Goal: Task Accomplishment & Management: Manage account settings

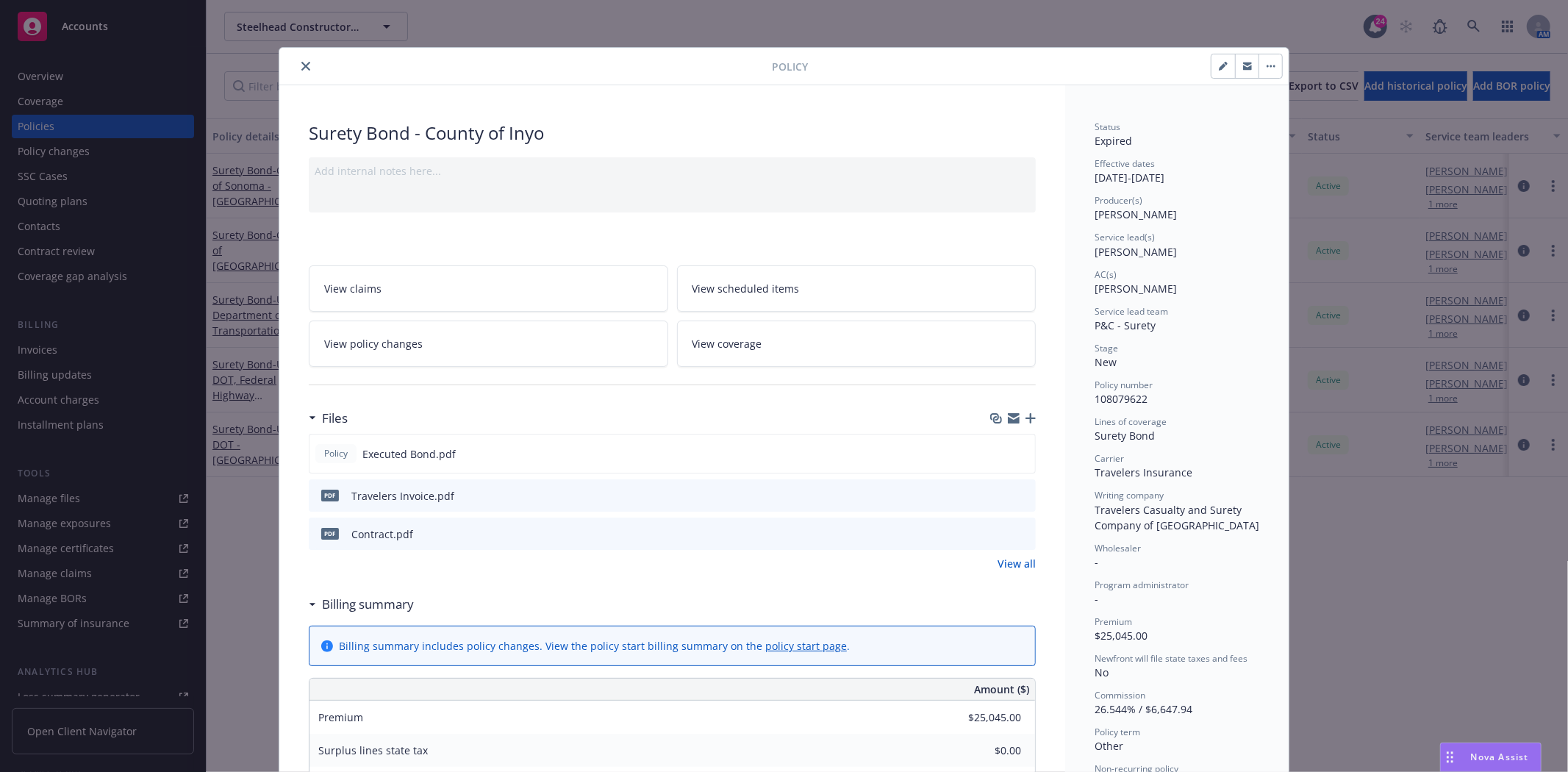
click at [304, 65] on icon "close" at bounding box center [305, 66] width 9 height 9
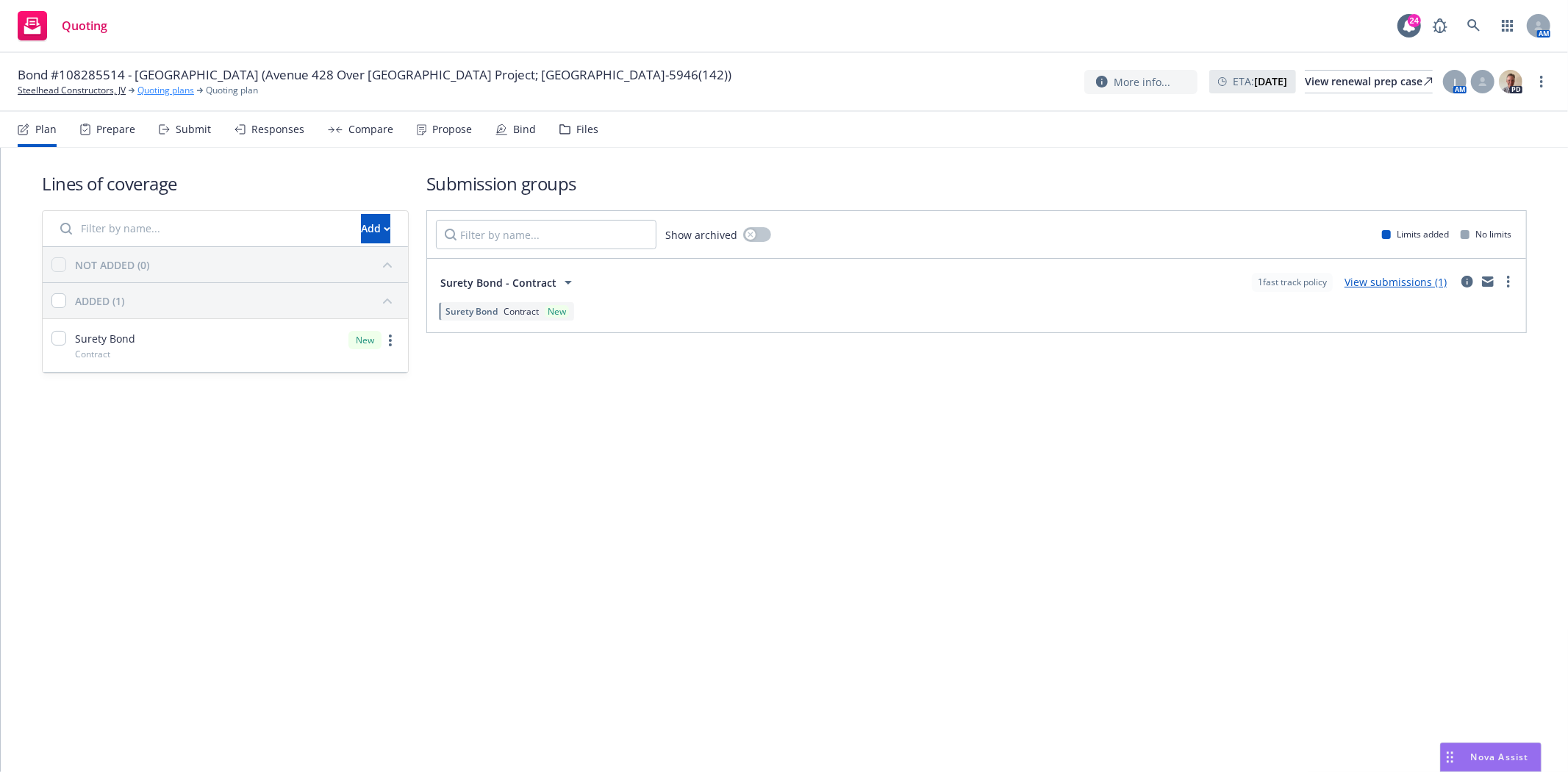
click at [158, 92] on link "Quoting plans" at bounding box center [166, 90] width 56 height 14
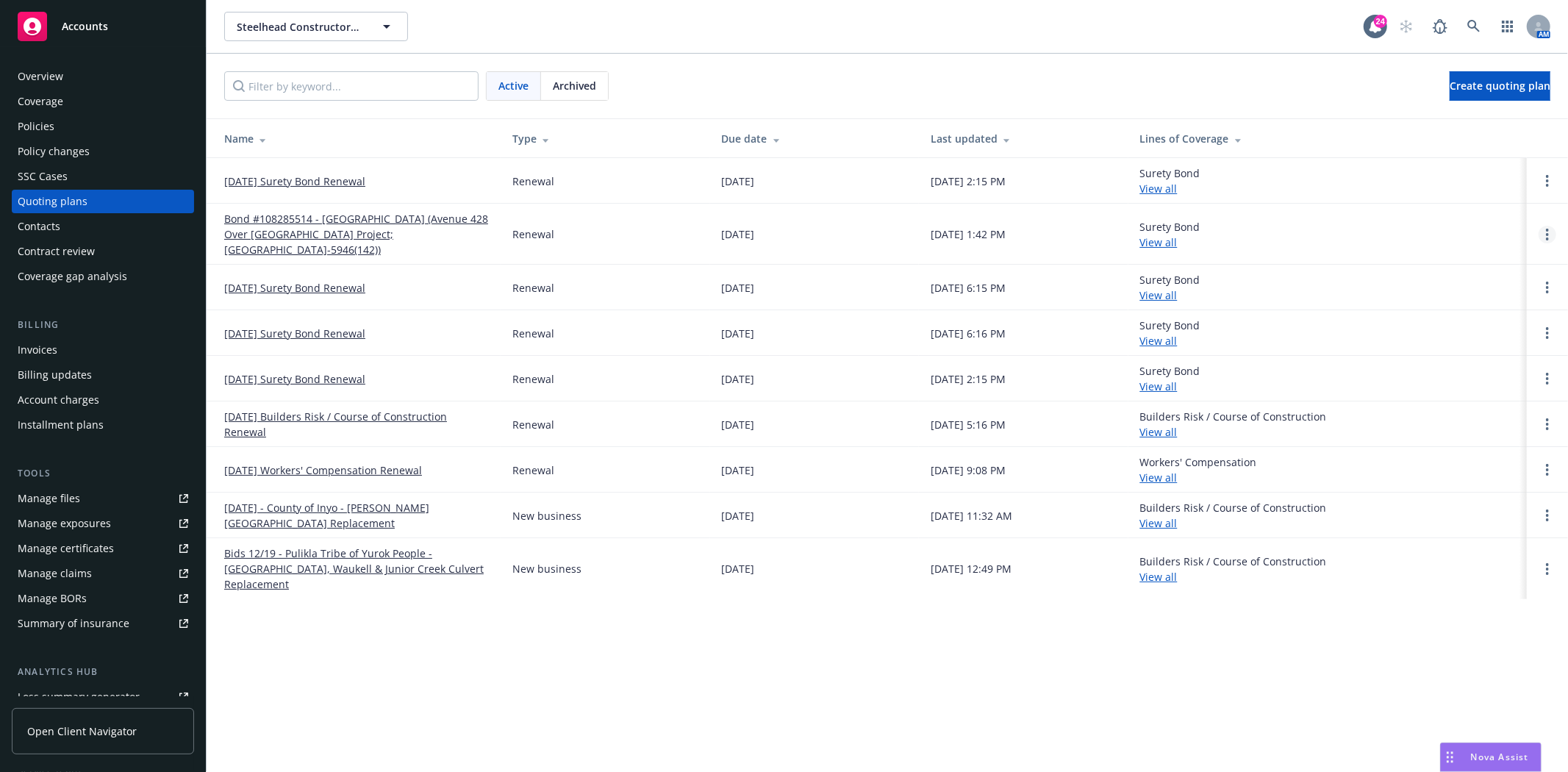
click at [1546, 228] on icon "Open options" at bounding box center [1547, 234] width 3 height 12
click at [1445, 224] on link "Archive" at bounding box center [1472, 216] width 128 height 29
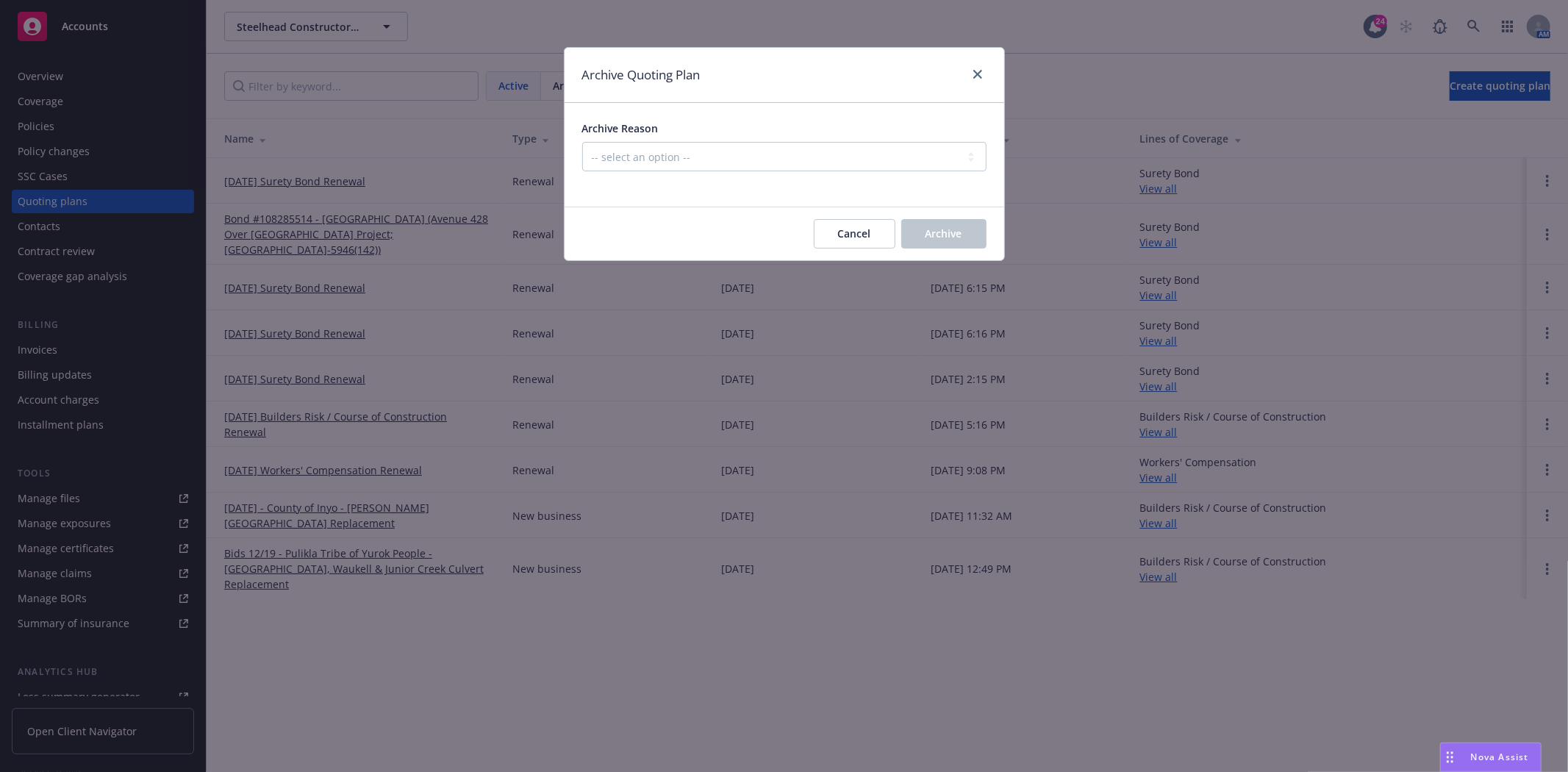
drag, startPoint x: 799, startPoint y: 184, endPoint x: 800, endPoint y: 165, distance: 19.0
click at [799, 183] on div at bounding box center [784, 180] width 404 height 17
click at [800, 165] on select "-- select an option -- All policies in this renewal plan are auto-renewed Creat…" at bounding box center [784, 156] width 404 height 29
select select "ARCHIVED_RENEWAL_POLICY_AUTO_RENEWED"
click at [583, 142] on select "-- select an option -- All policies in this renewal plan are auto-renewed Creat…" at bounding box center [784, 156] width 404 height 29
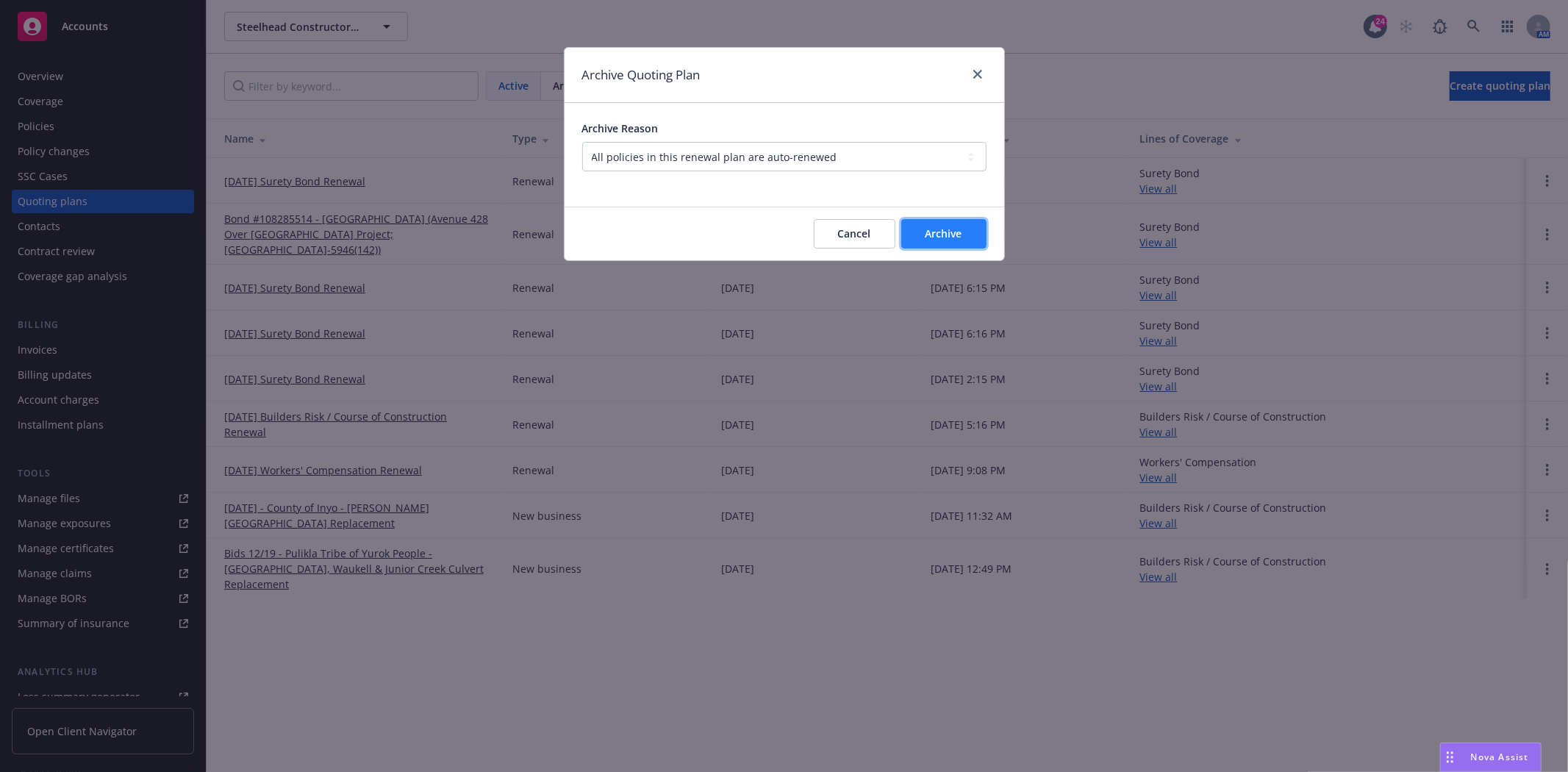
click at [968, 235] on button "Archive" at bounding box center [944, 234] width 85 height 29
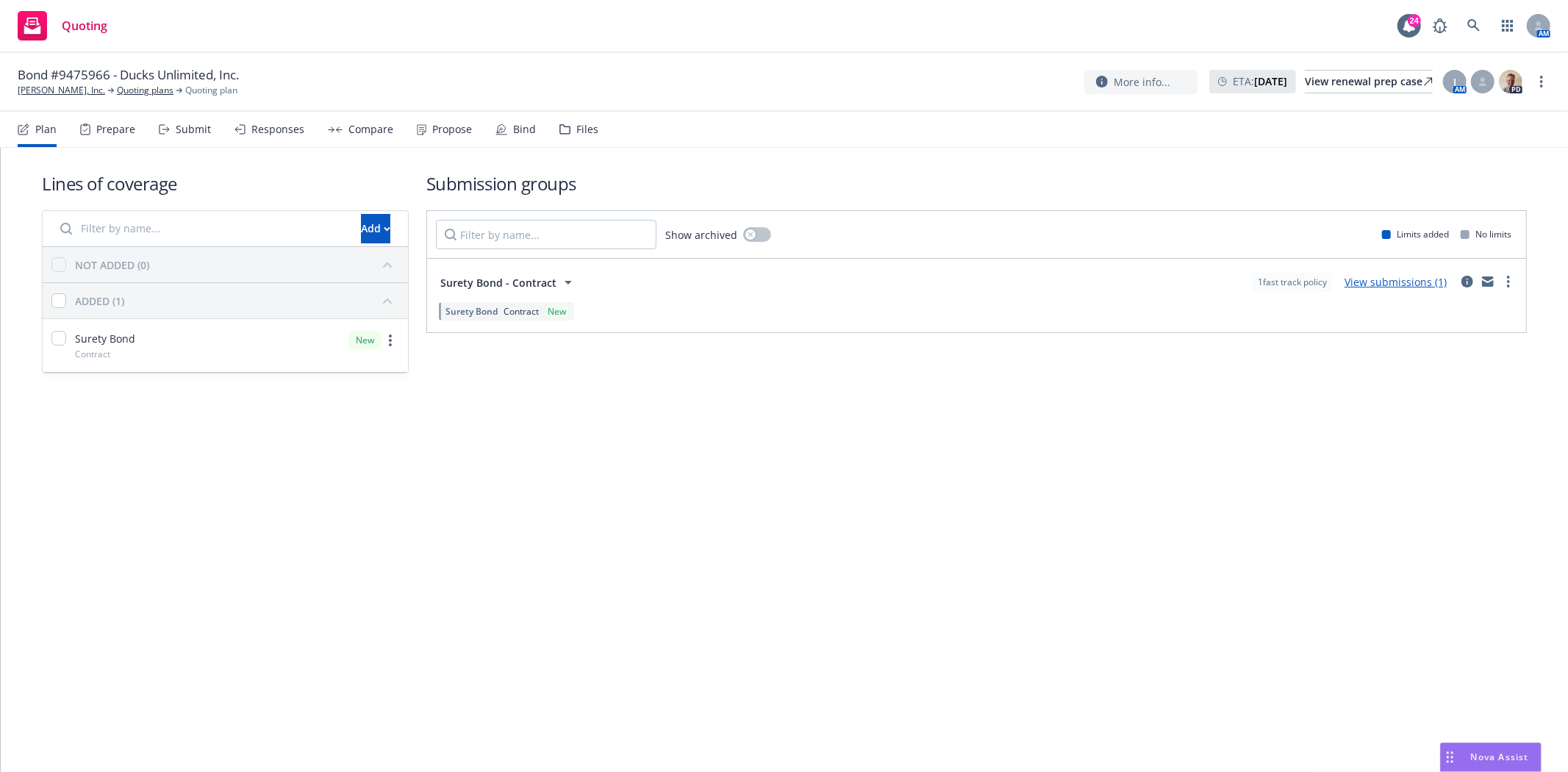
click at [108, 76] on span "Bond #9475966 - Ducks Unlimited, Inc." at bounding box center [128, 75] width 221 height 17
click at [144, 89] on link "Quoting plans" at bounding box center [145, 90] width 56 height 14
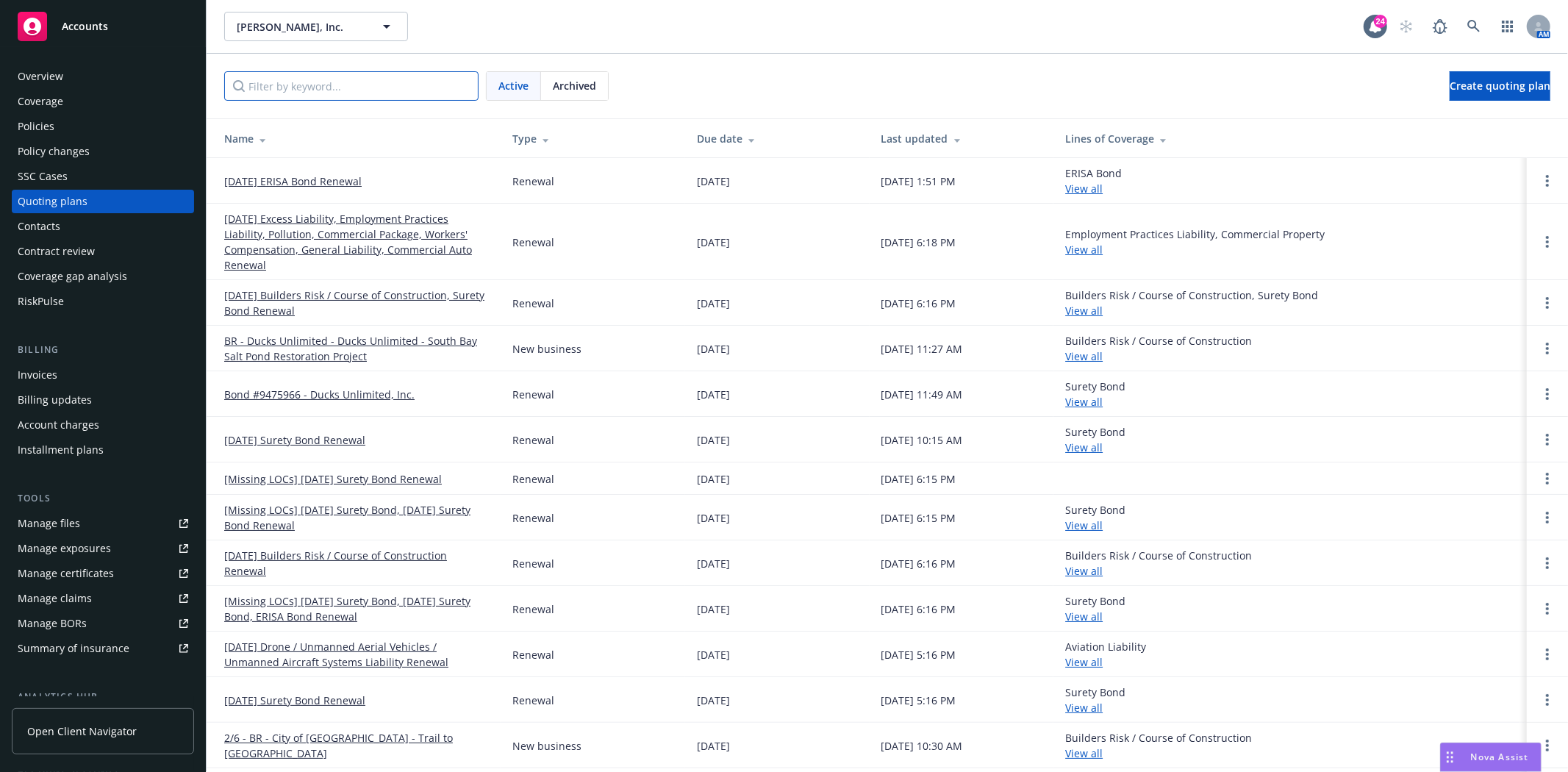
click at [295, 86] on input "Filter by keyword..." at bounding box center [351, 85] width 254 height 29
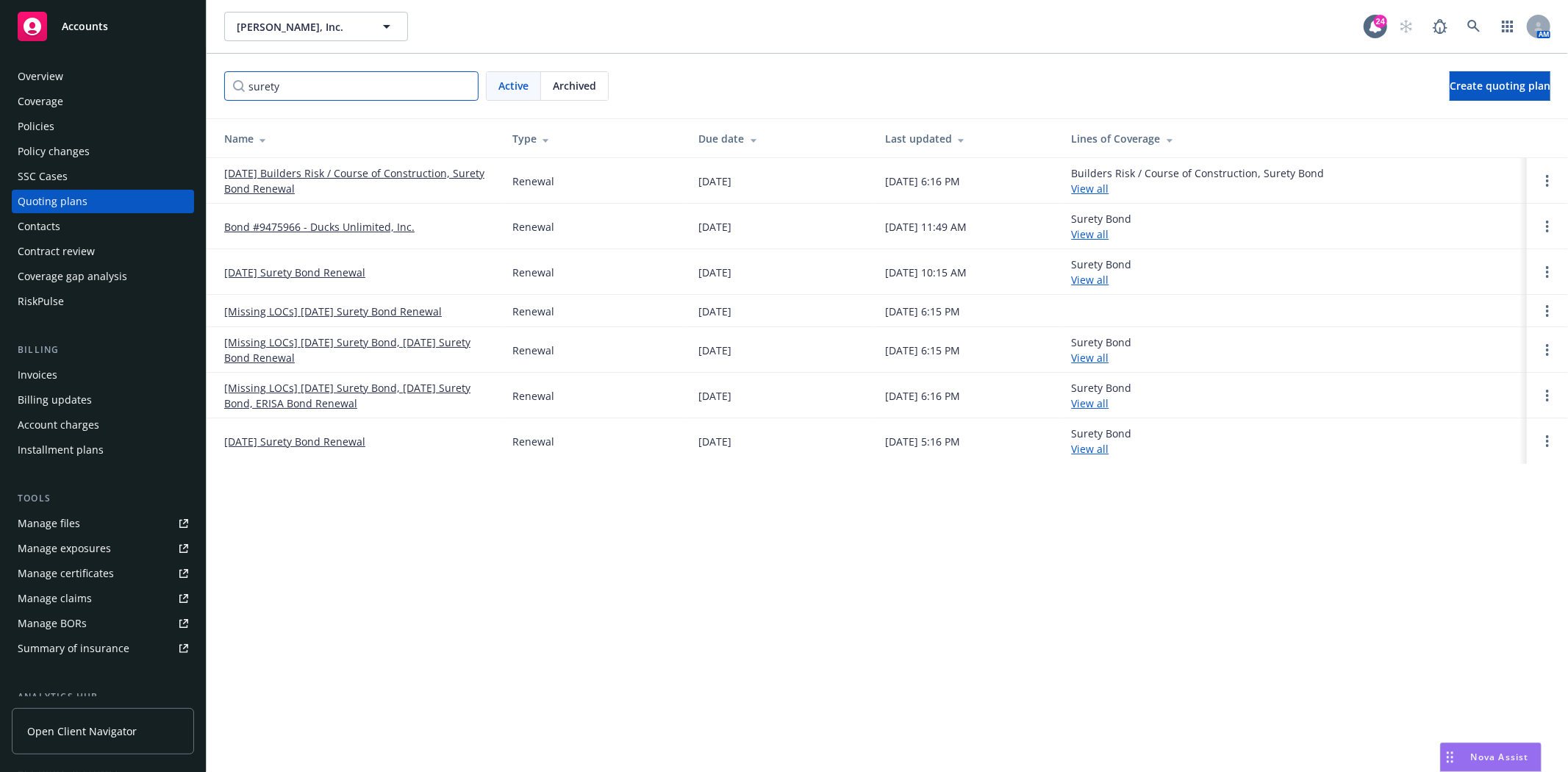
type input "surety"
click at [315, 230] on link "Bond #9475966 - Ducks Unlimited, Inc." at bounding box center [319, 227] width 190 height 16
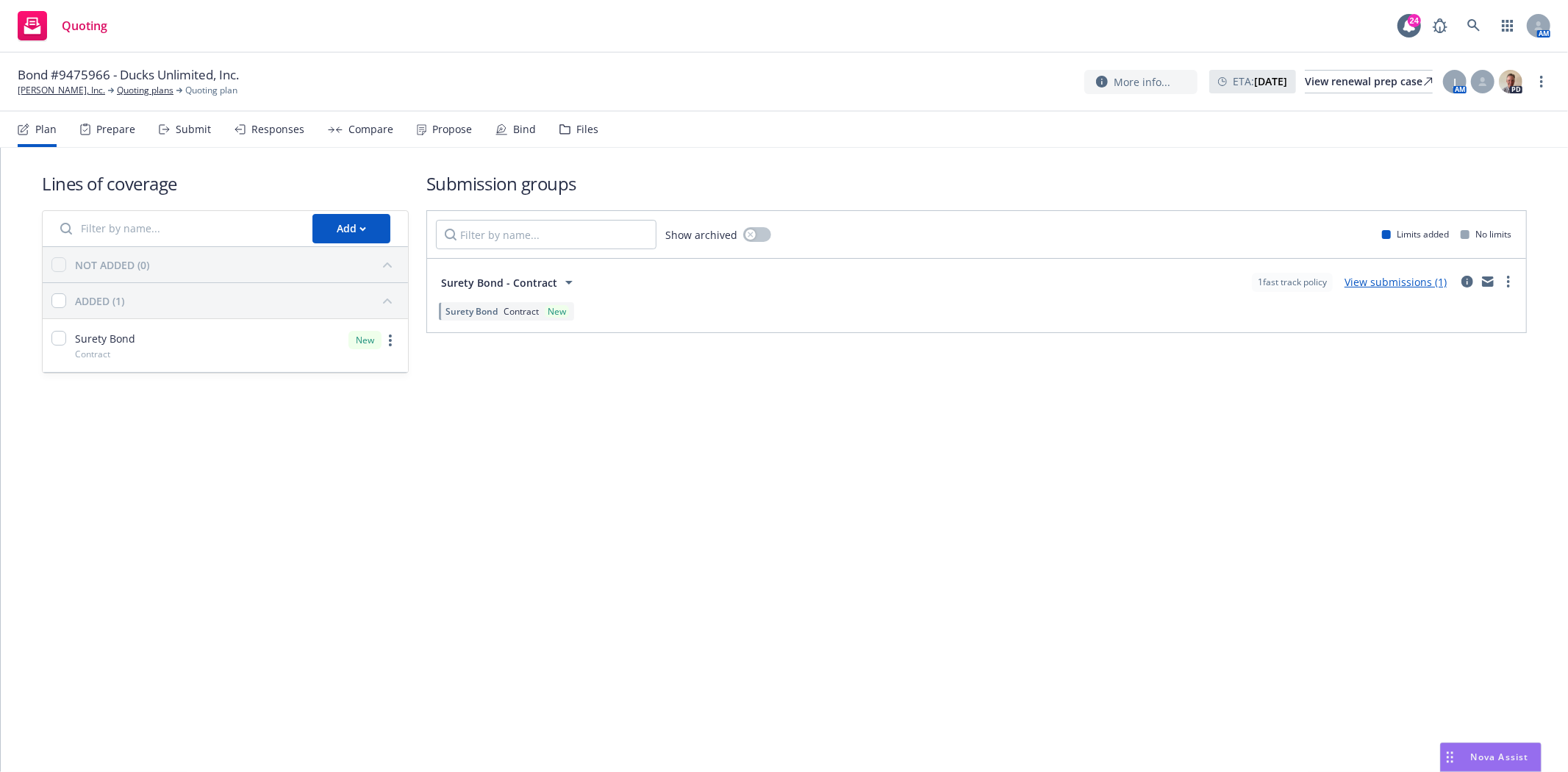
click at [77, 79] on span "Bond #9475966 - Ducks Unlimited, Inc." at bounding box center [128, 75] width 221 height 17
copy span "9475966"
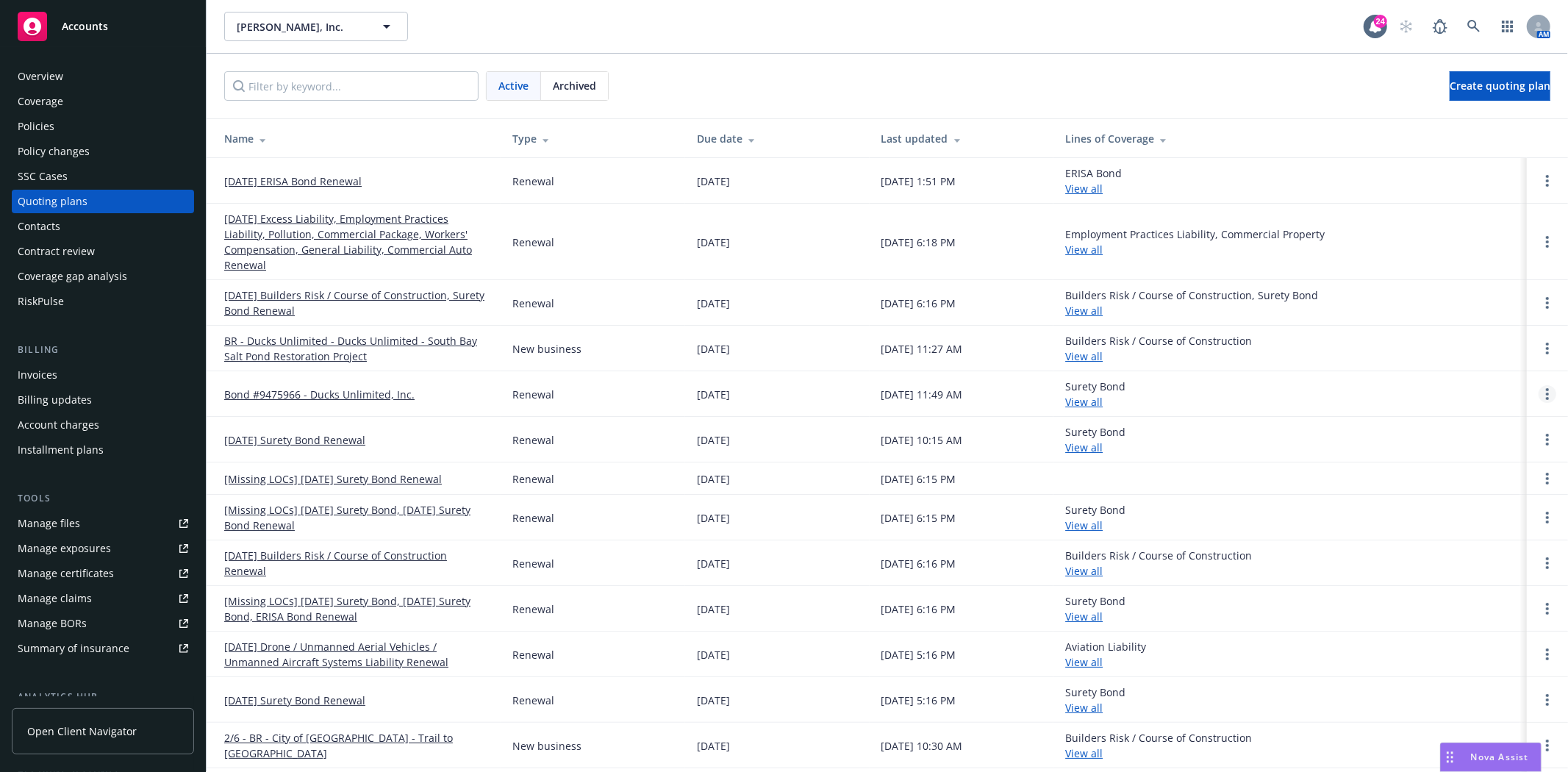
click at [1539, 388] on link "Open options" at bounding box center [1548, 394] width 17 height 17
click at [1460, 389] on link "Archive" at bounding box center [1460, 383] width 128 height 29
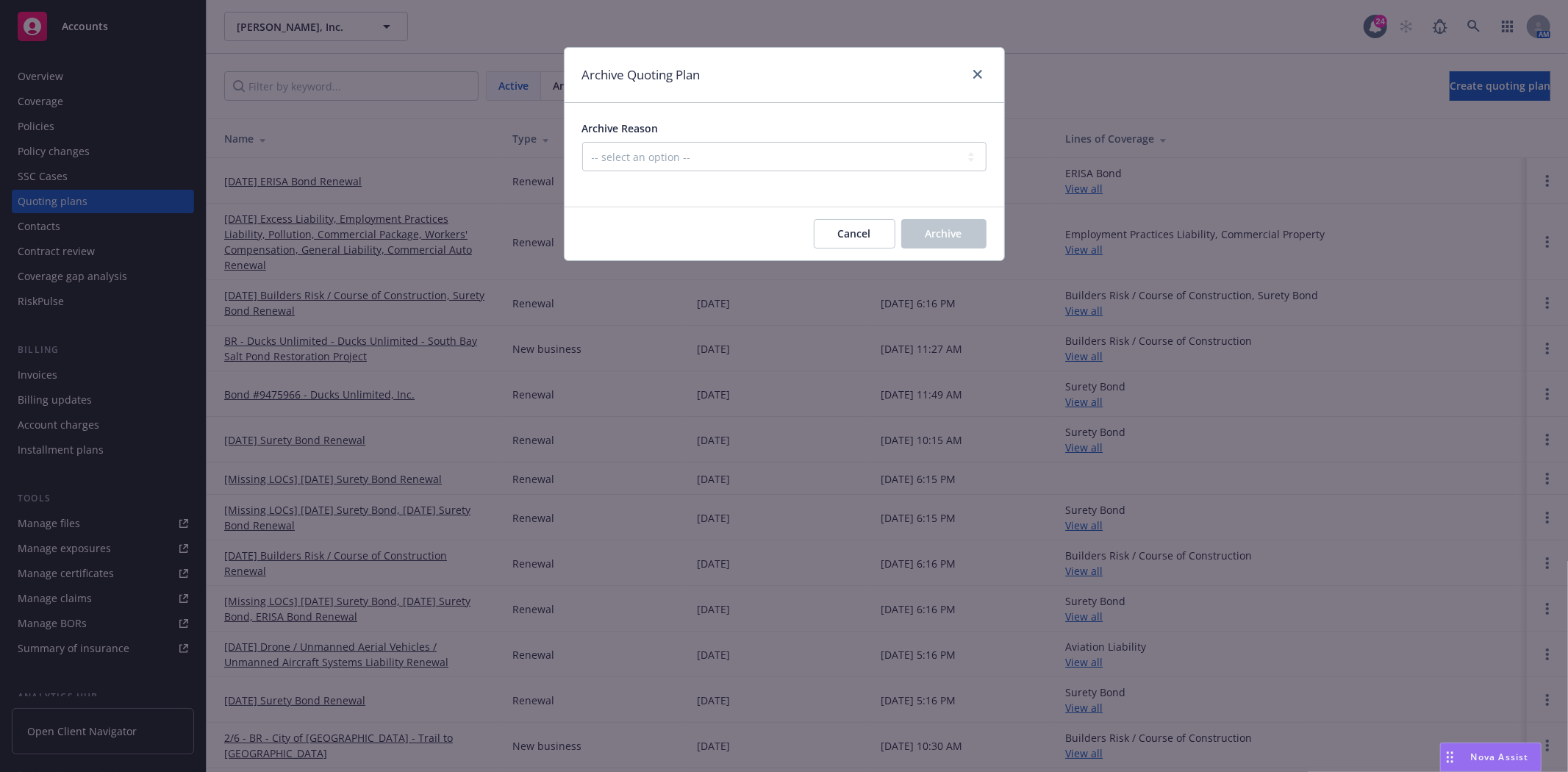
click at [632, 144] on div "Archive Reason -- select an option -- All policies in this renewal plan are aut…" at bounding box center [784, 146] width 404 height 50
click at [632, 152] on select "-- select an option -- All policies in this renewal plan are auto-renewed Creat…" at bounding box center [784, 156] width 404 height 29
select select "ARCHIVED_RENEWAL_POLICY_AUTO_RENEWED"
click at [583, 142] on select "-- select an option -- All policies in this renewal plan are auto-renewed Creat…" at bounding box center [784, 156] width 404 height 29
click at [949, 241] on button "Archive" at bounding box center [944, 234] width 85 height 29
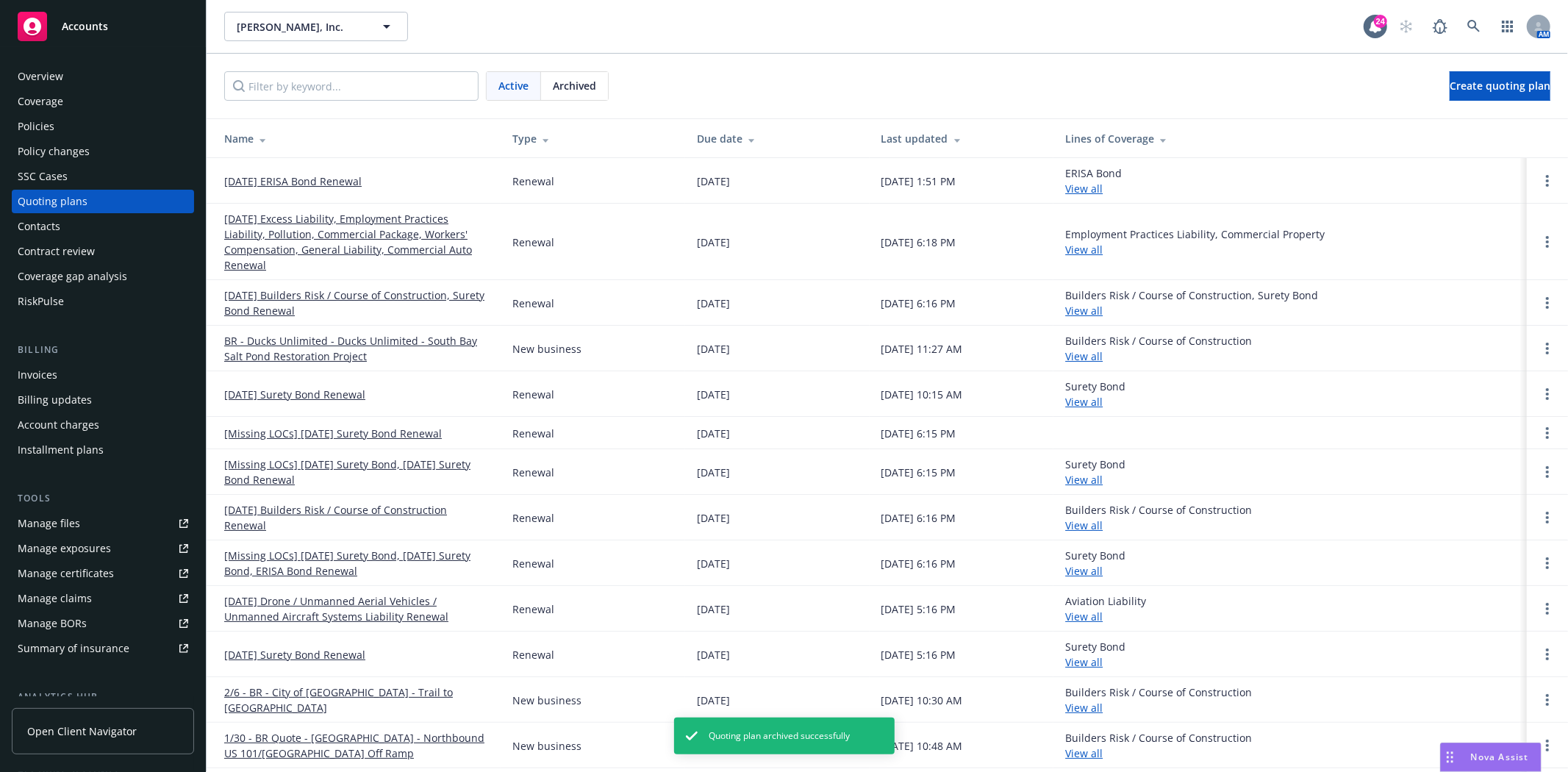
click at [59, 128] on div "Policies" at bounding box center [103, 126] width 171 height 23
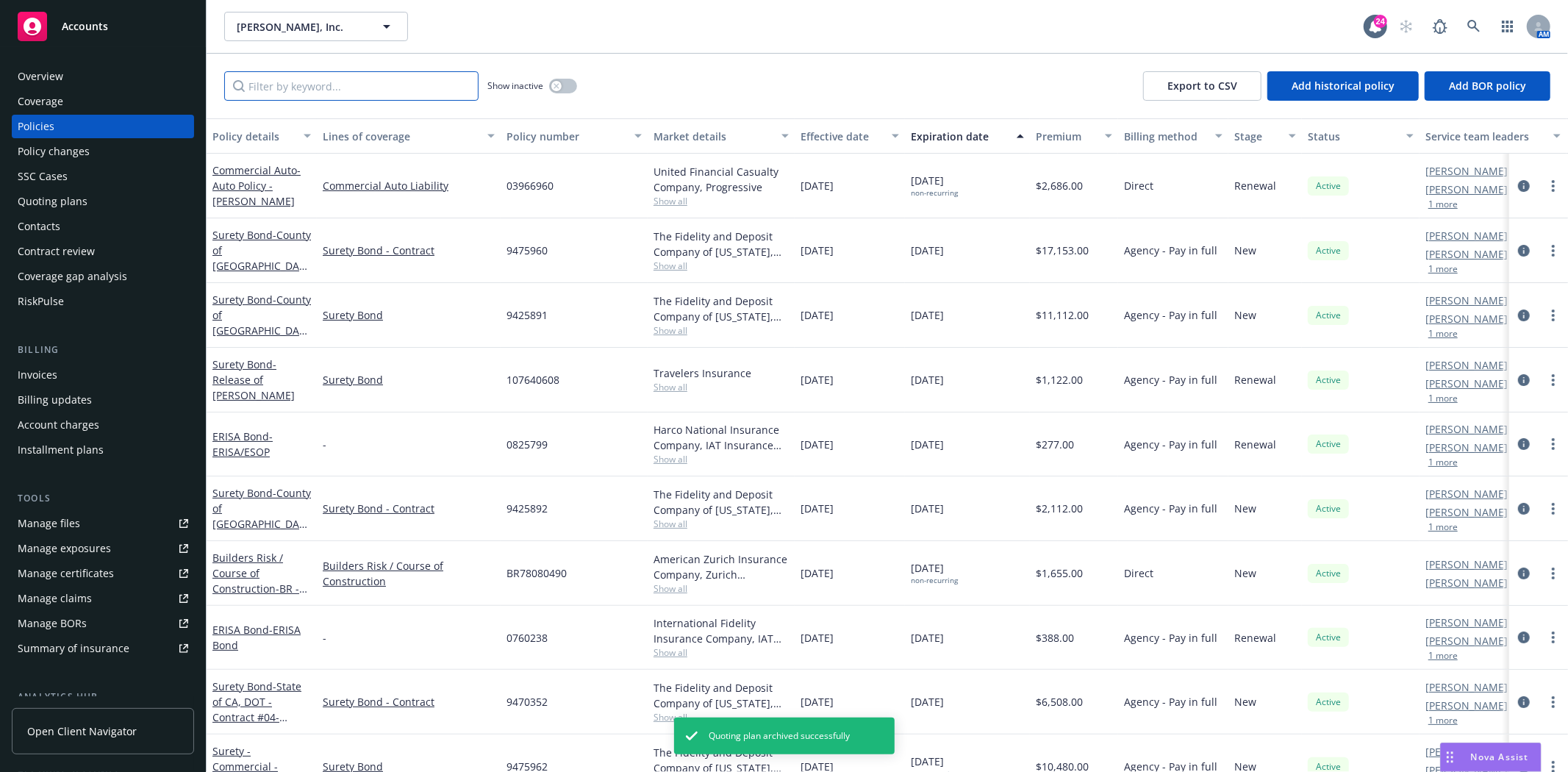
click at [360, 91] on input "Filter by keyword..." at bounding box center [351, 85] width 254 height 29
paste input "9475966"
type input "9475966"
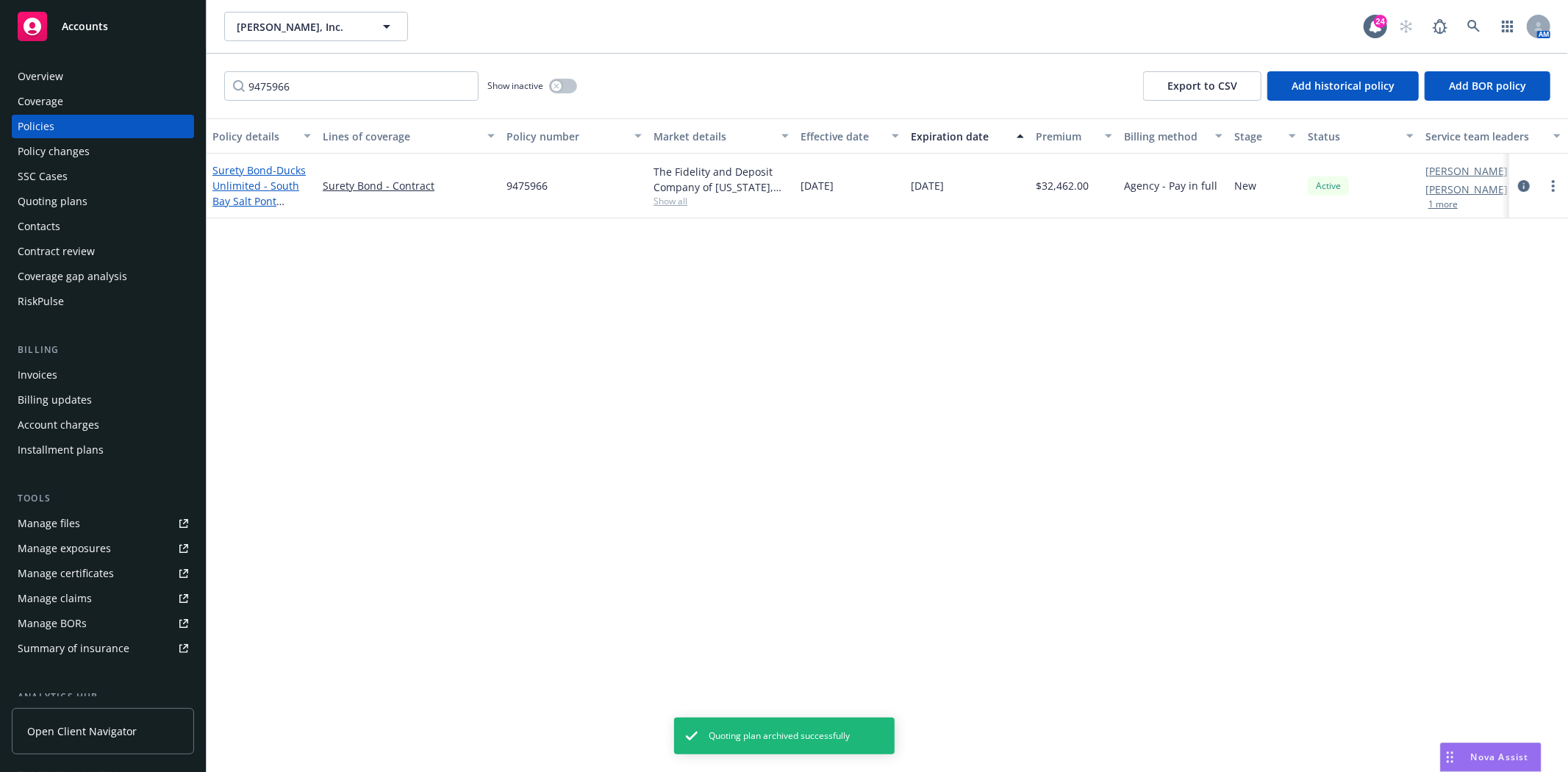
click at [271, 185] on span "- Ducks Unlimited - South Bay Salt Pont Restoration Project" at bounding box center [259, 193] width 93 height 60
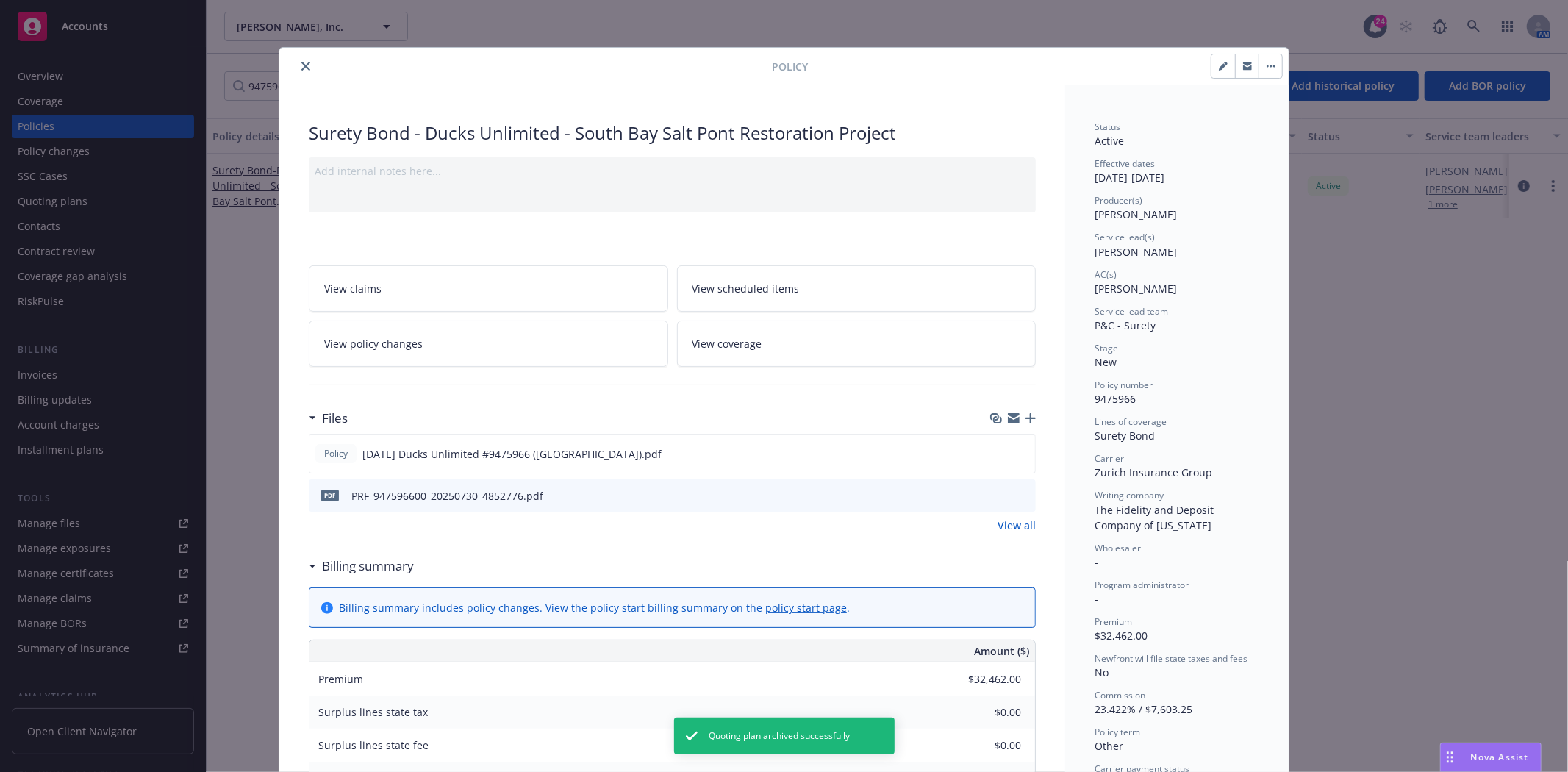
click at [1221, 74] on button "button" at bounding box center [1223, 66] width 23 height 23
select select "NEW"
select select "other"
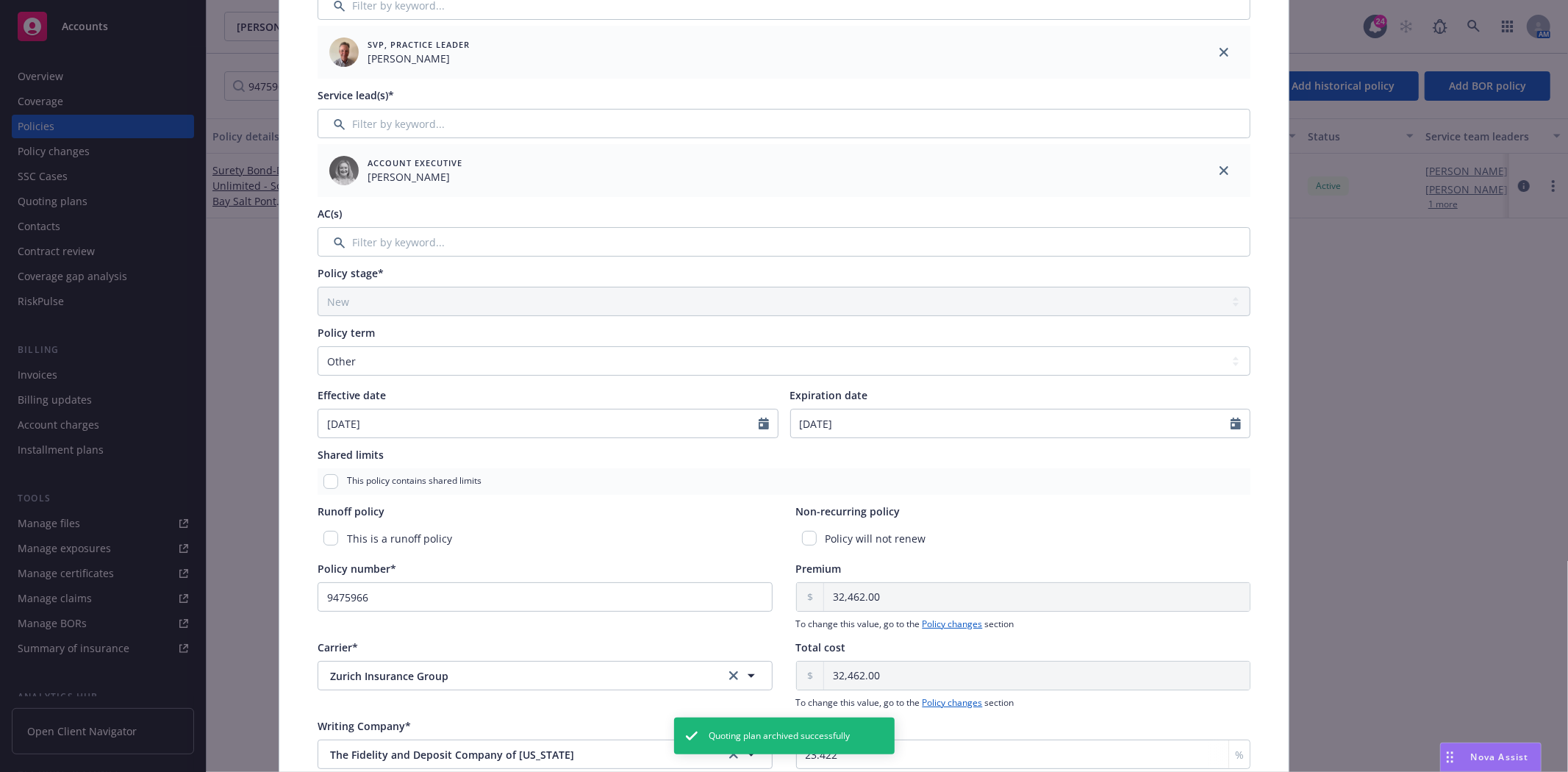
scroll to position [245, 0]
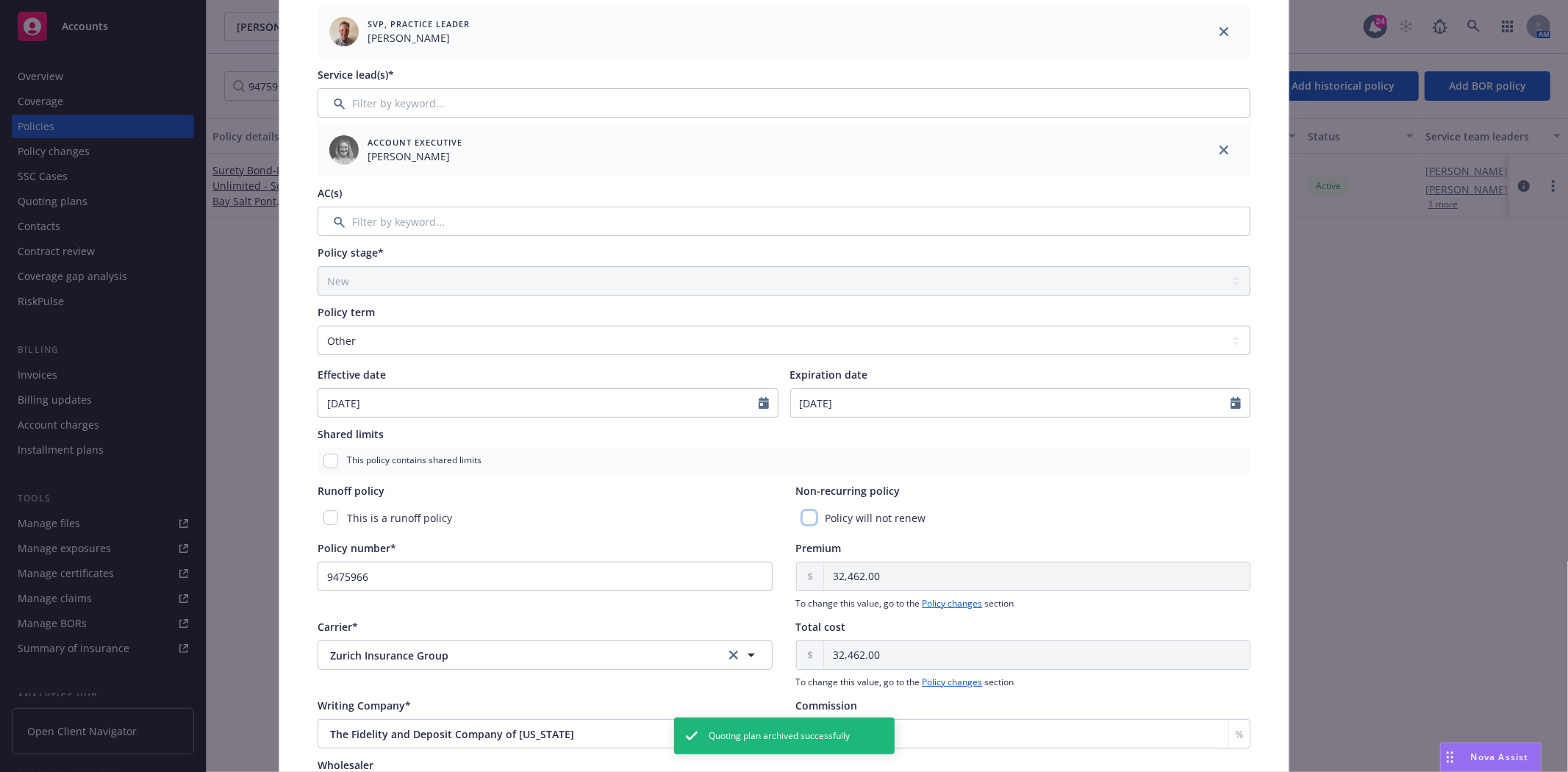
click at [803, 519] on input "checkbox" at bounding box center [809, 517] width 15 height 15
checkbox input "true"
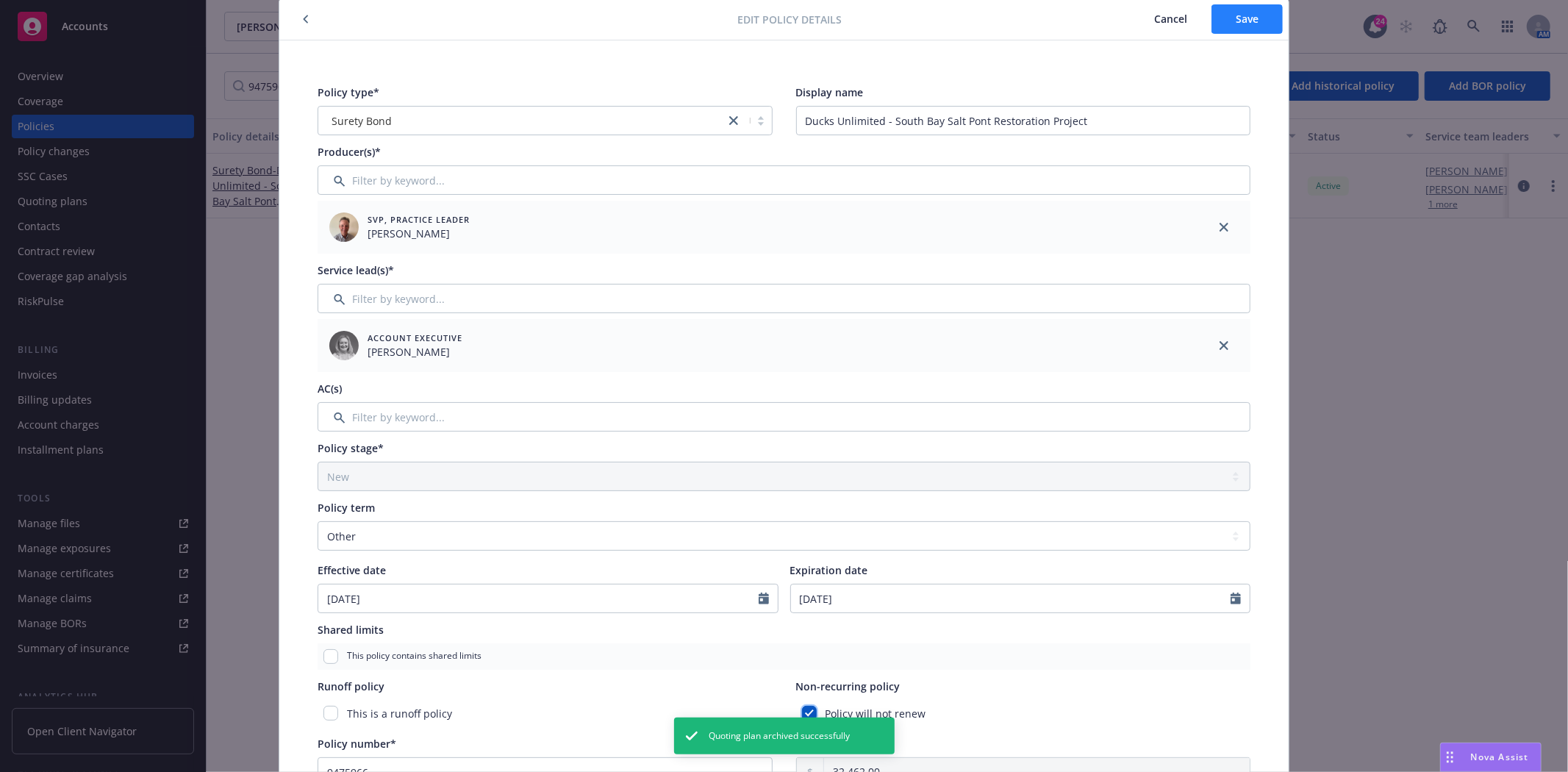
scroll to position [0, 0]
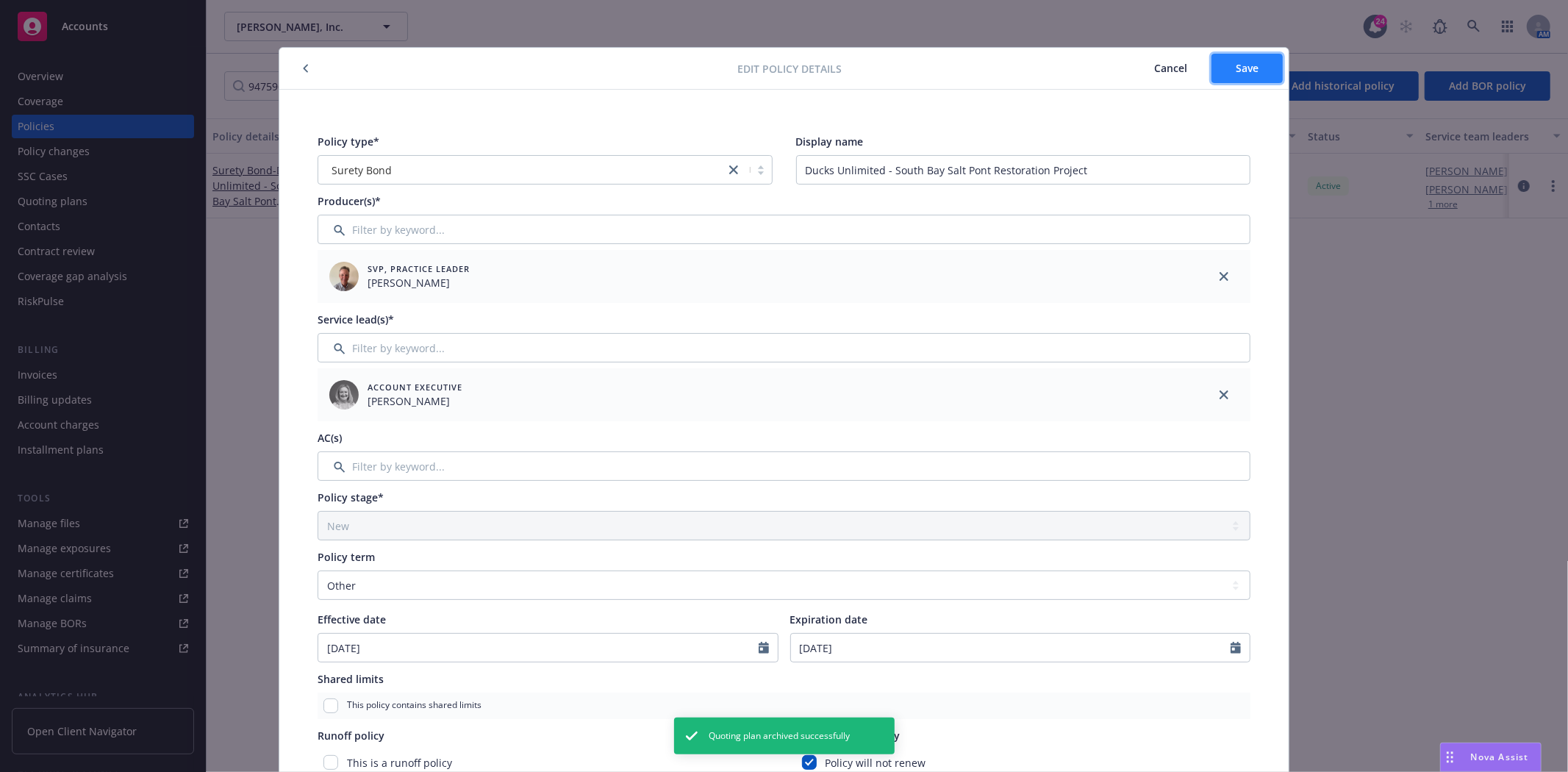
click at [1236, 71] on span "Save" at bounding box center [1247, 68] width 22 height 14
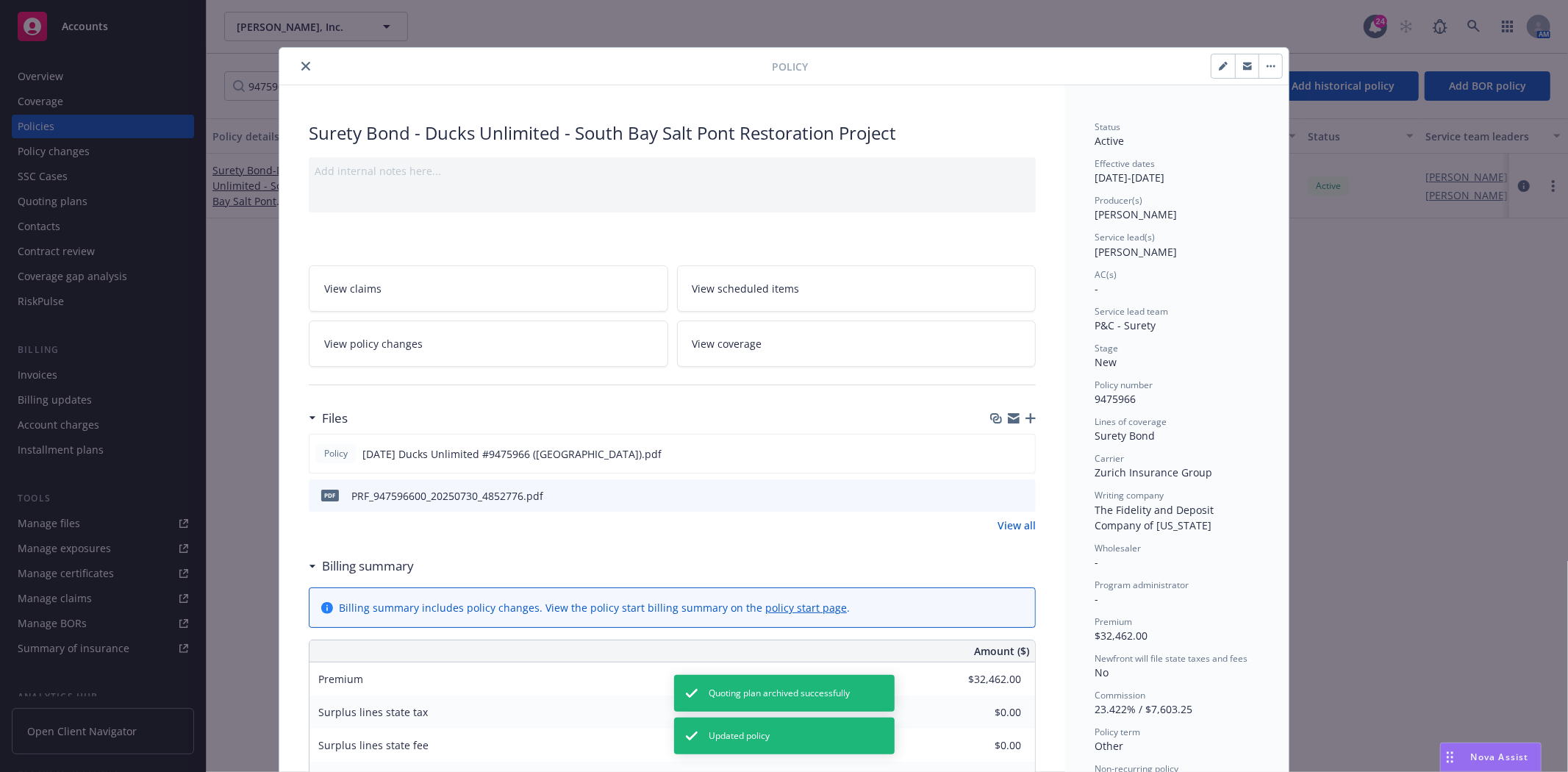
click at [301, 62] on icon "close" at bounding box center [305, 66] width 9 height 9
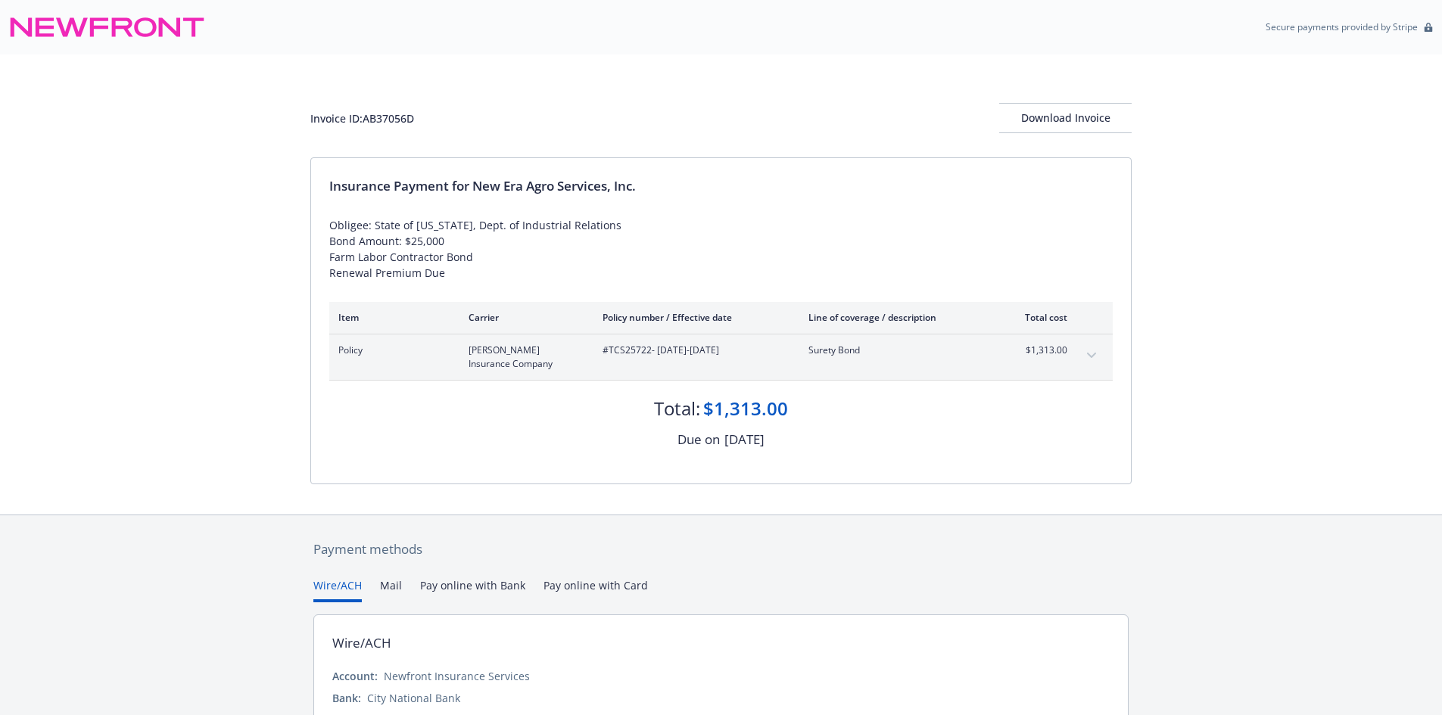
click at [400, 117] on div "Invoice ID: AB37056D" at bounding box center [362, 119] width 104 height 16
copy div "AB37056D"
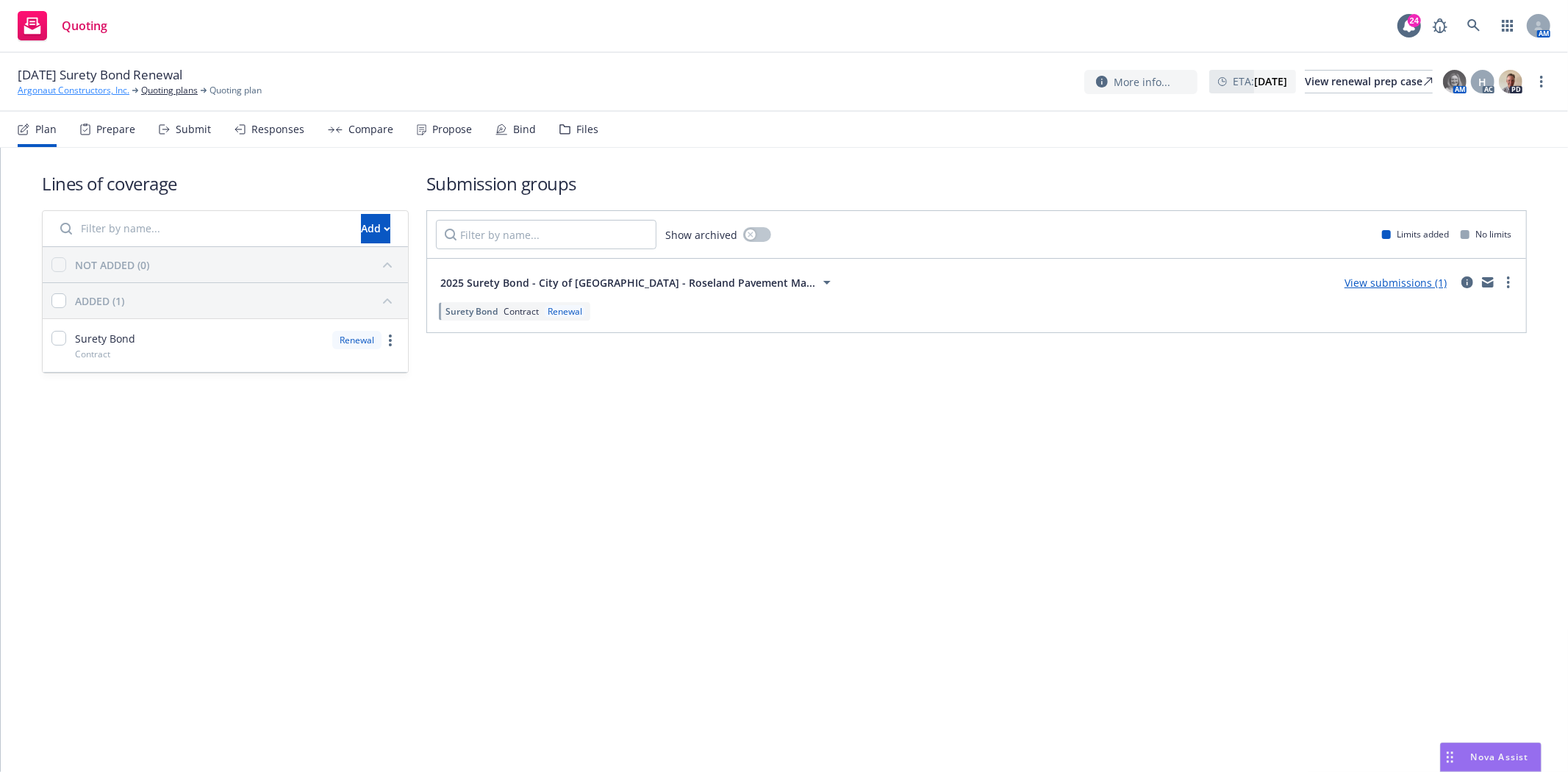
click at [85, 85] on link "Argonaut Constructors, Inc." at bounding box center [73, 90] width 112 height 14
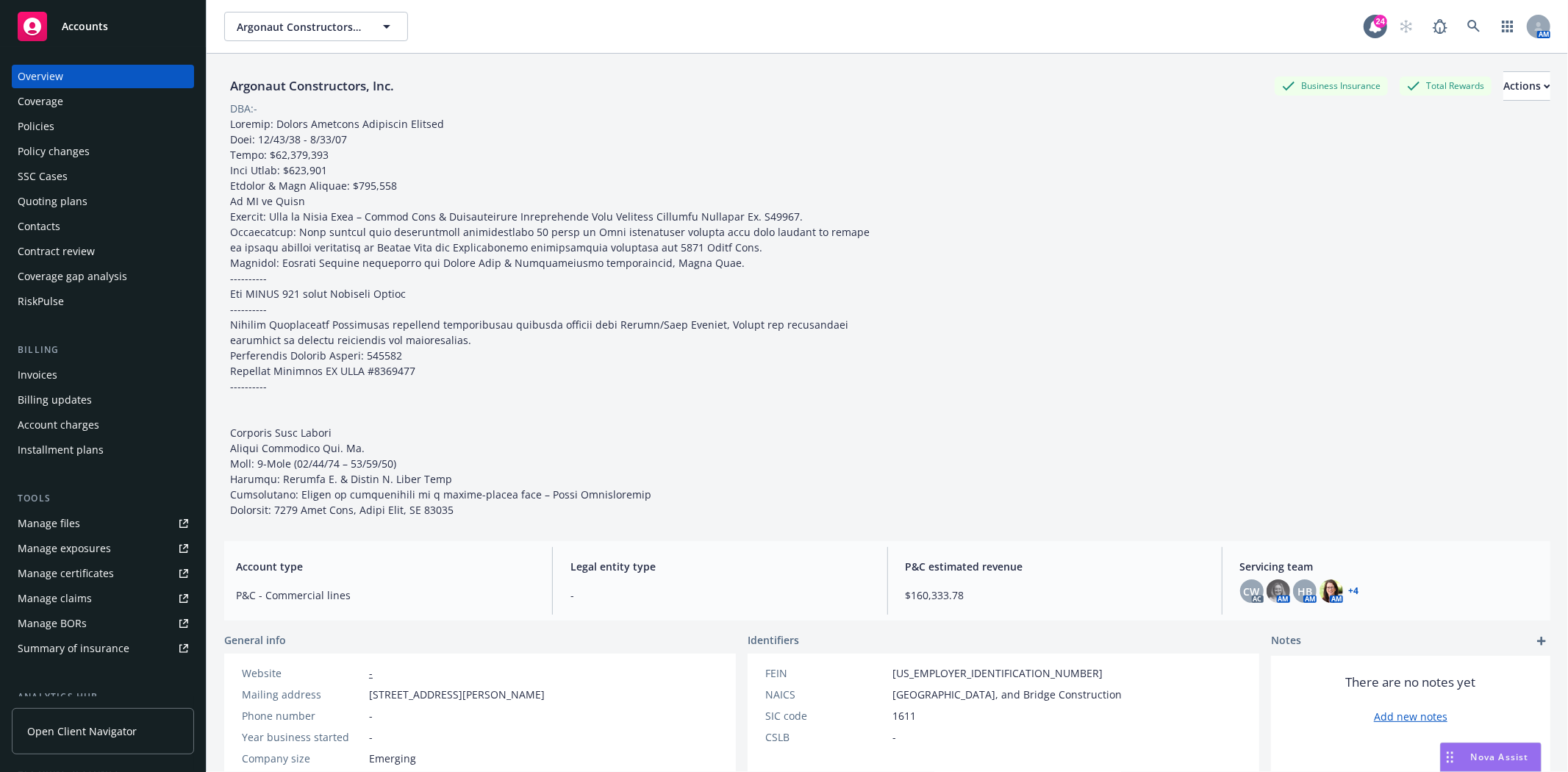
click at [97, 119] on div "Policies" at bounding box center [103, 126] width 171 height 23
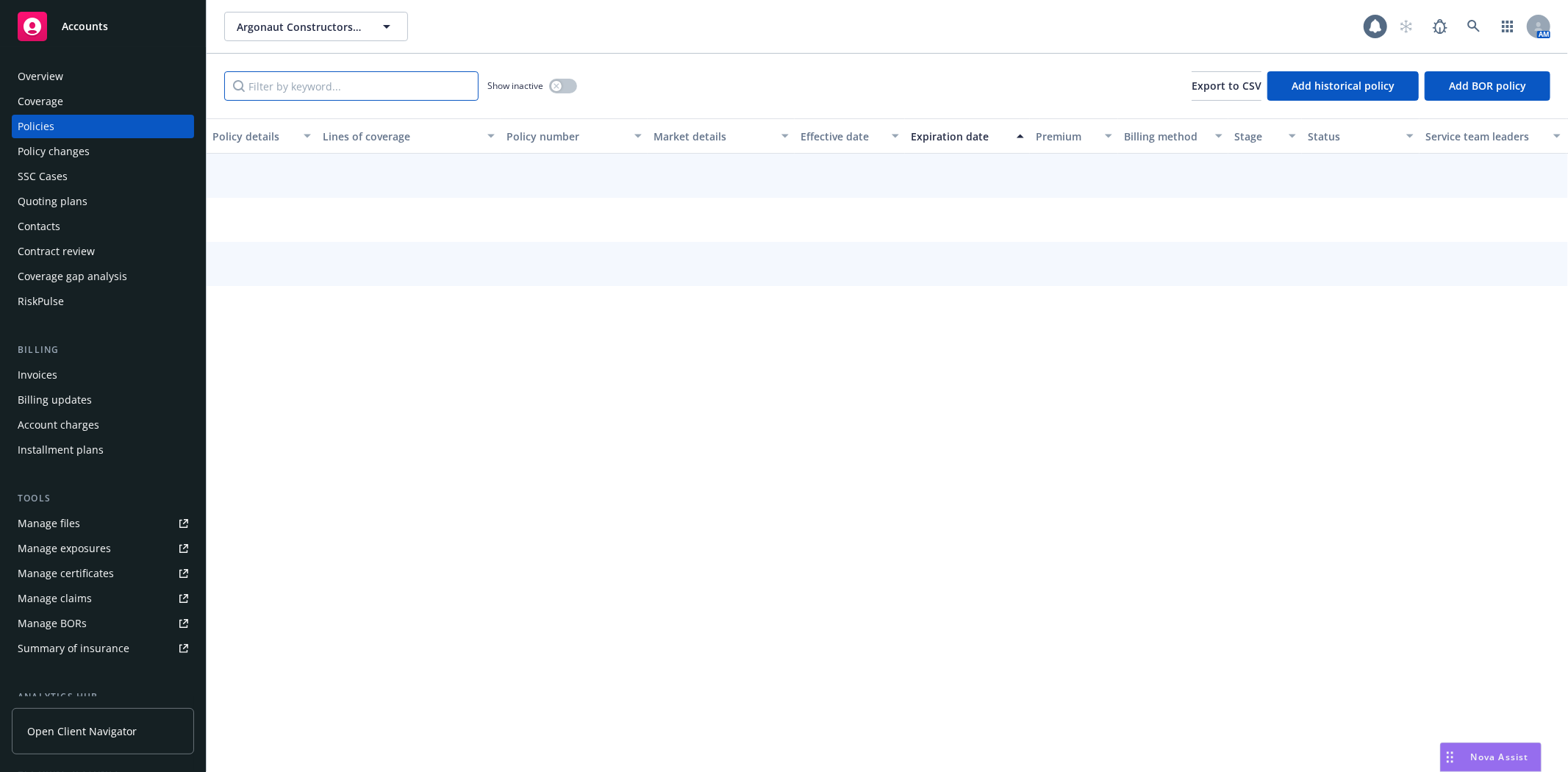
click at [322, 83] on input "Filter by keyword..." at bounding box center [351, 85] width 254 height 29
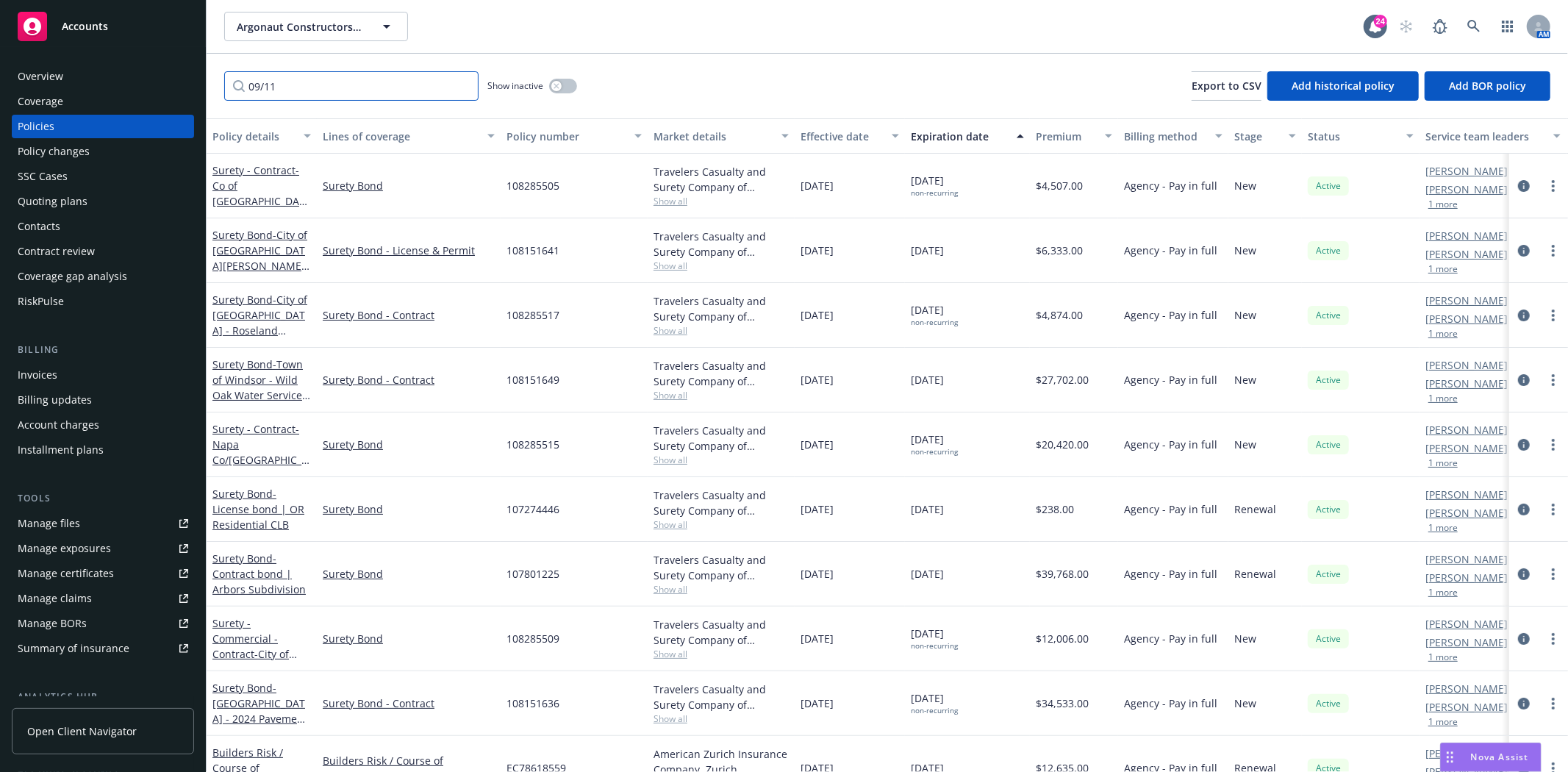
type input "09/11"
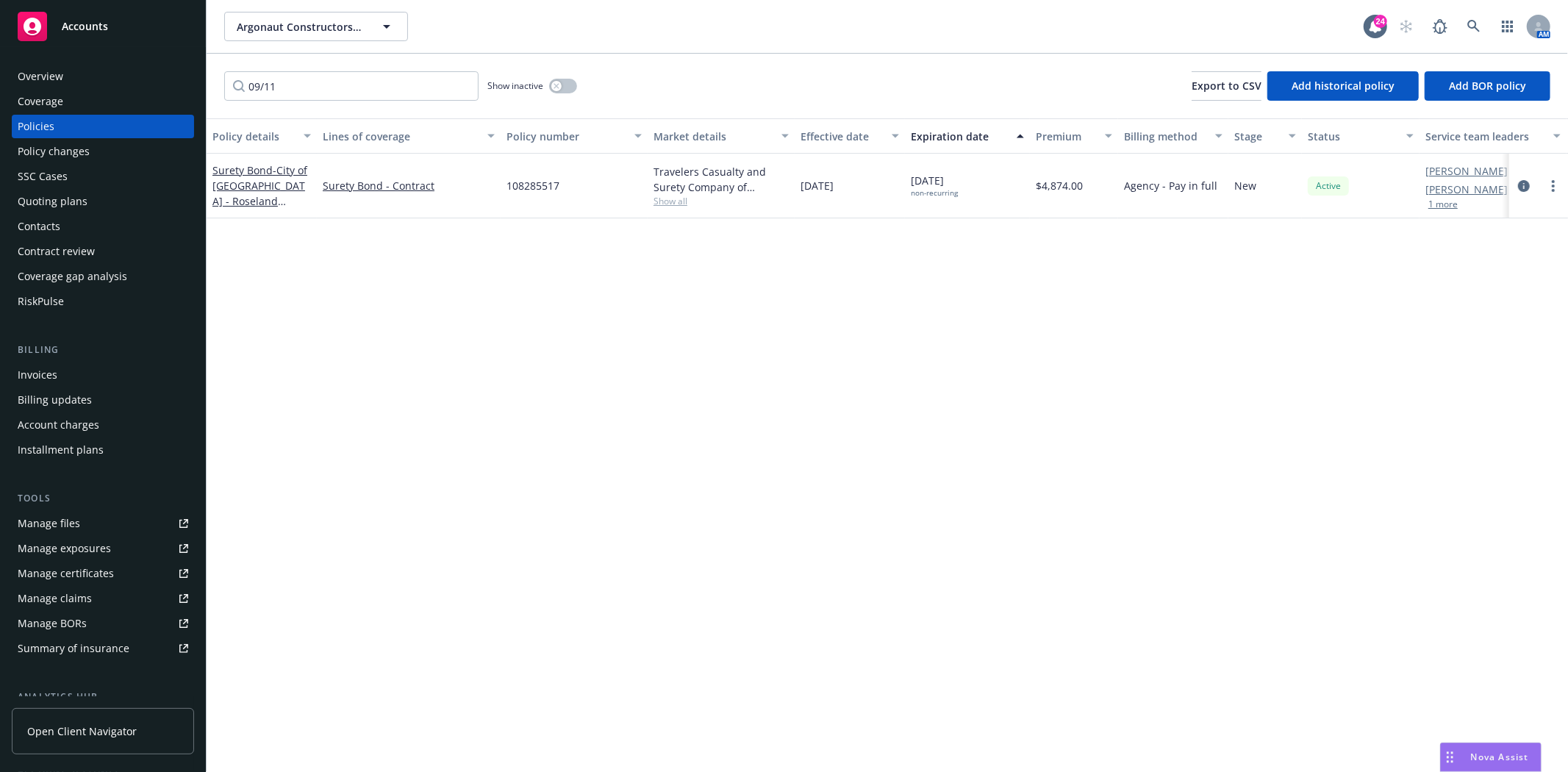
click at [88, 189] on div "Quoting plans" at bounding box center [103, 201] width 171 height 23
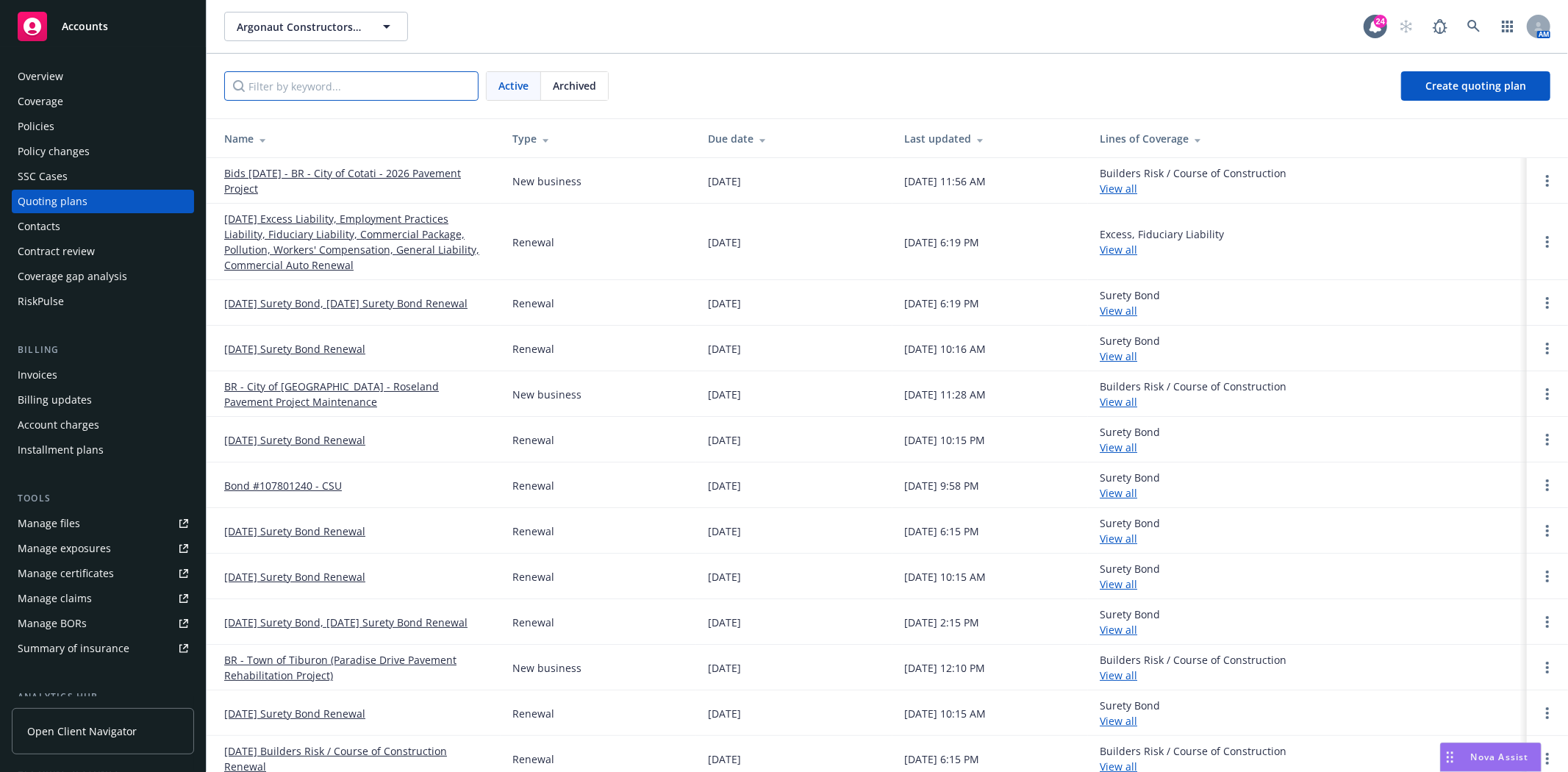
click at [361, 83] on input "Filter by keyword..." at bounding box center [351, 85] width 254 height 29
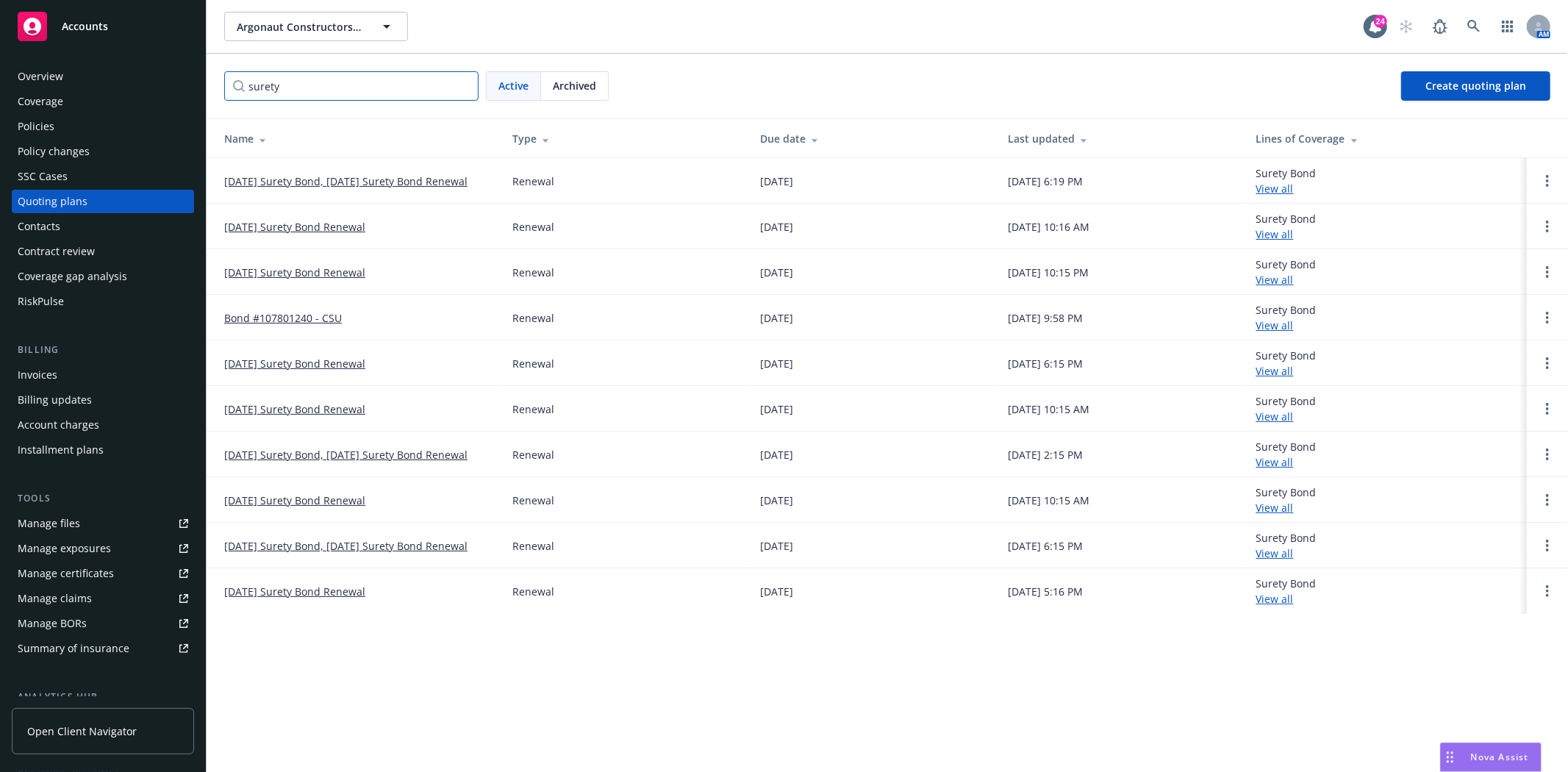
type input "surety"
click at [1552, 318] on link "Open options" at bounding box center [1548, 318] width 17 height 17
click at [1457, 310] on span "Archive" at bounding box center [1444, 306] width 72 height 14
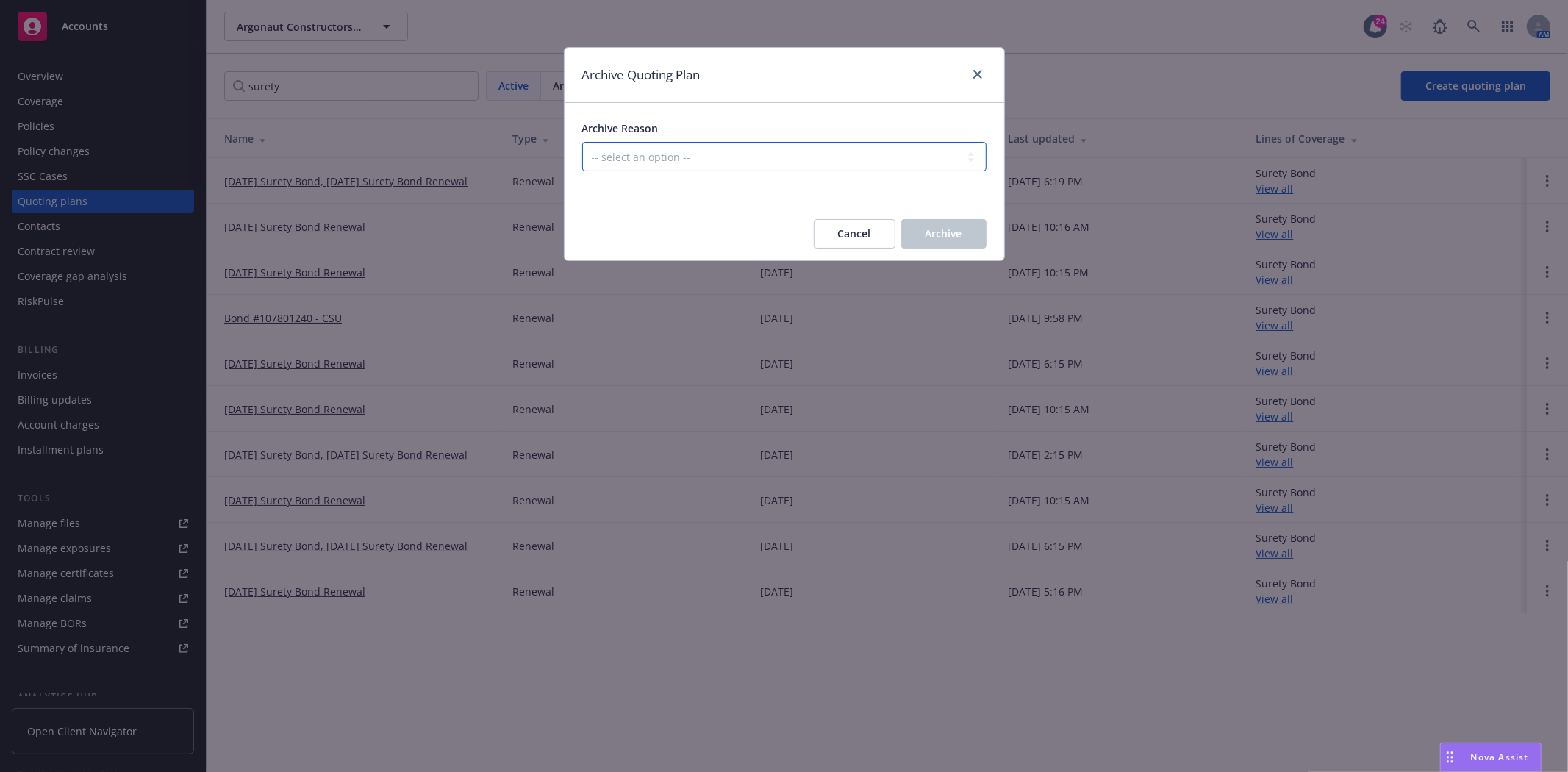
click at [630, 162] on select "-- select an option -- All policies in this renewal plan are auto-renewed Creat…" at bounding box center [784, 156] width 404 height 29
select select "ARCHIVED_RENEWAL_POLICY_AUTO_RENEWED"
click at [583, 142] on select "-- select an option -- All policies in this renewal plan are auto-renewed Creat…" at bounding box center [784, 156] width 404 height 29
click at [963, 240] on button "Archive" at bounding box center [944, 234] width 85 height 29
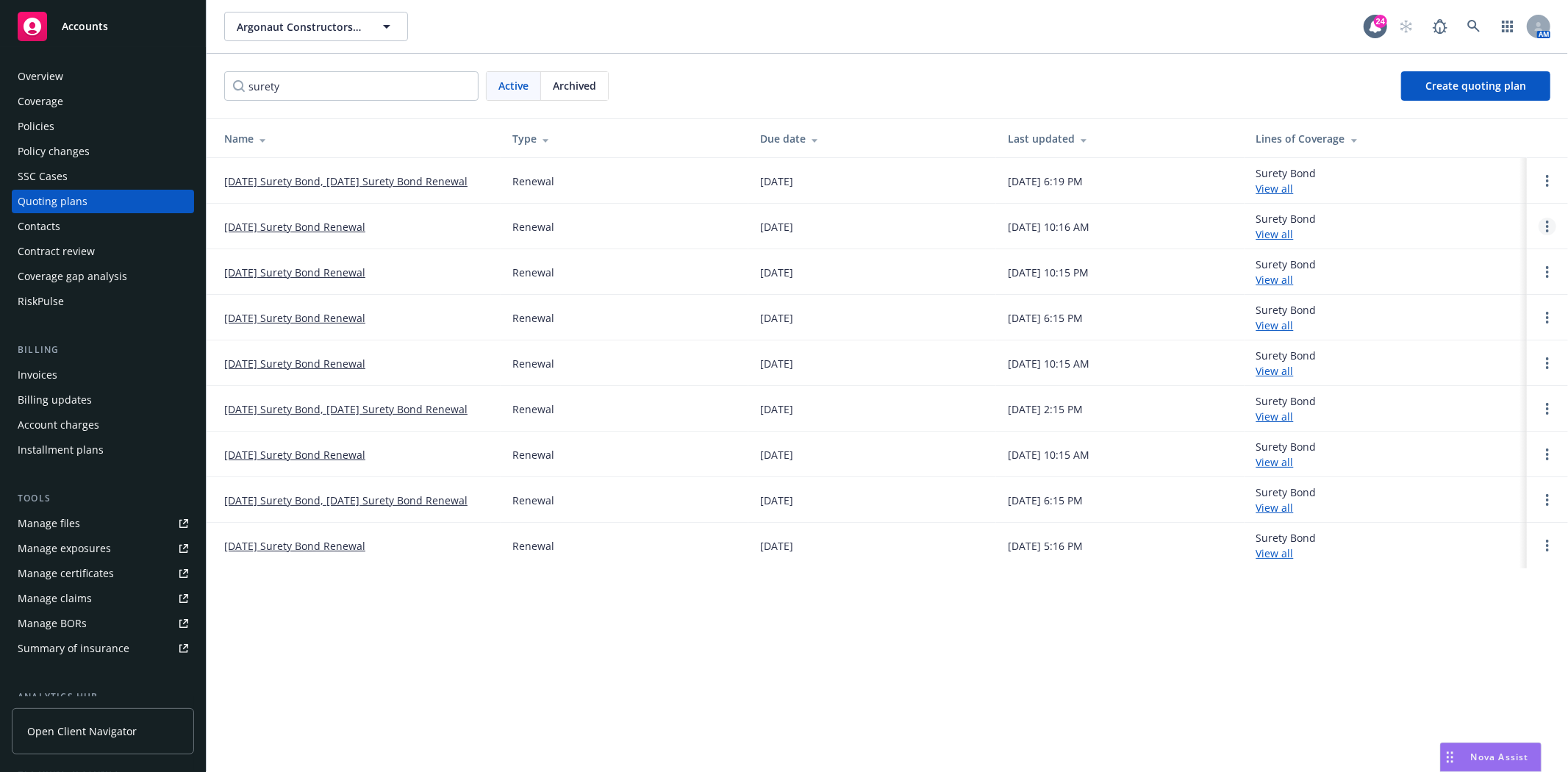
click at [1545, 222] on link "Open options" at bounding box center [1548, 226] width 17 height 17
click at [1453, 221] on span "Archive" at bounding box center [1444, 215] width 72 height 14
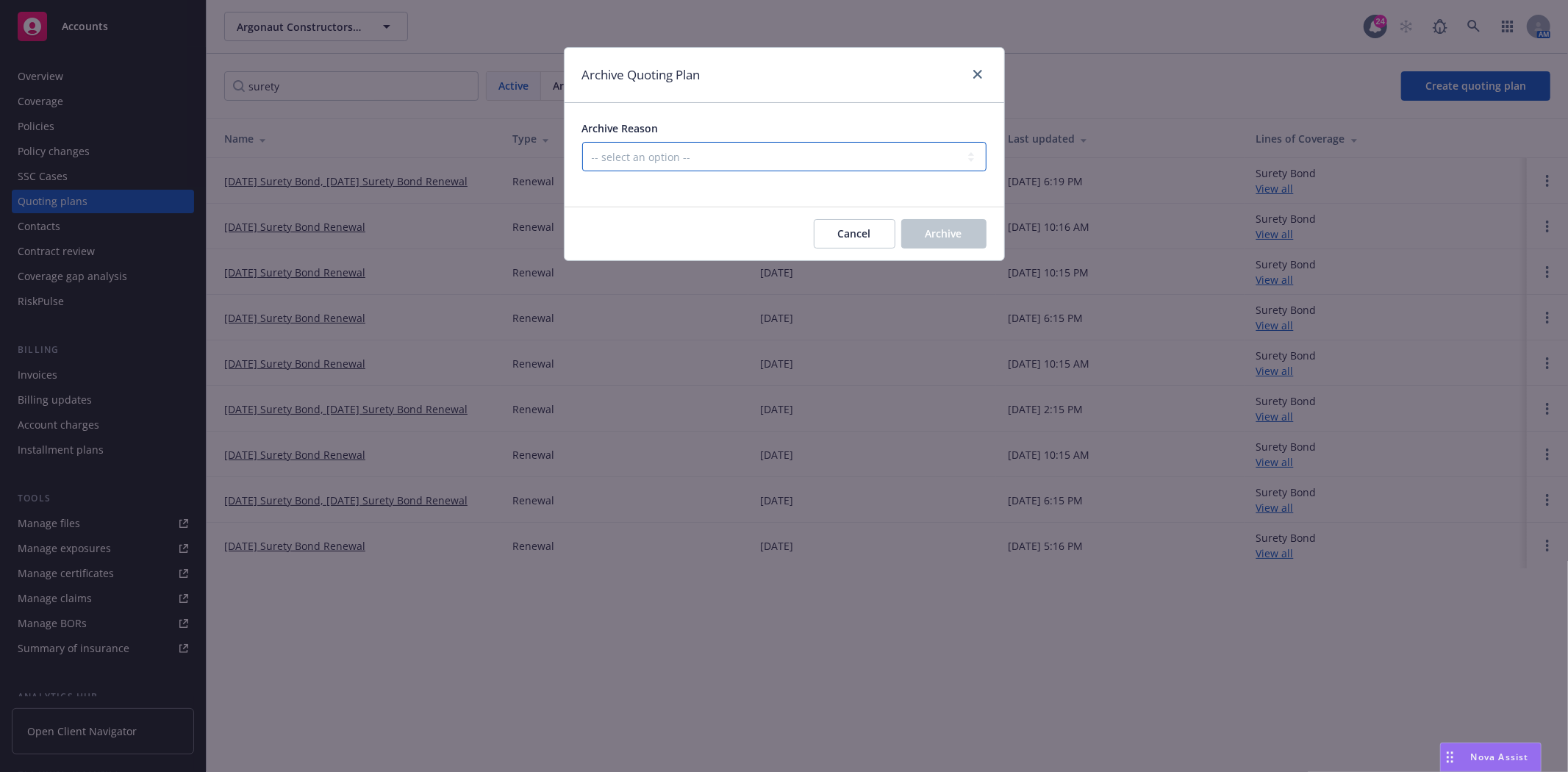
click at [724, 155] on select "-- select an option -- All policies in this renewal plan are auto-renewed Creat…" at bounding box center [784, 156] width 404 height 29
select select "ARCHIVED_RENEWAL_POLICY_AUTO_RENEWED"
click at [583, 142] on select "-- select an option -- All policies in this renewal plan are auto-renewed Creat…" at bounding box center [784, 156] width 404 height 29
click at [993, 231] on div "Cancel Archive" at bounding box center [784, 233] width 440 height 53
click at [943, 239] on span "Archive" at bounding box center [944, 233] width 37 height 14
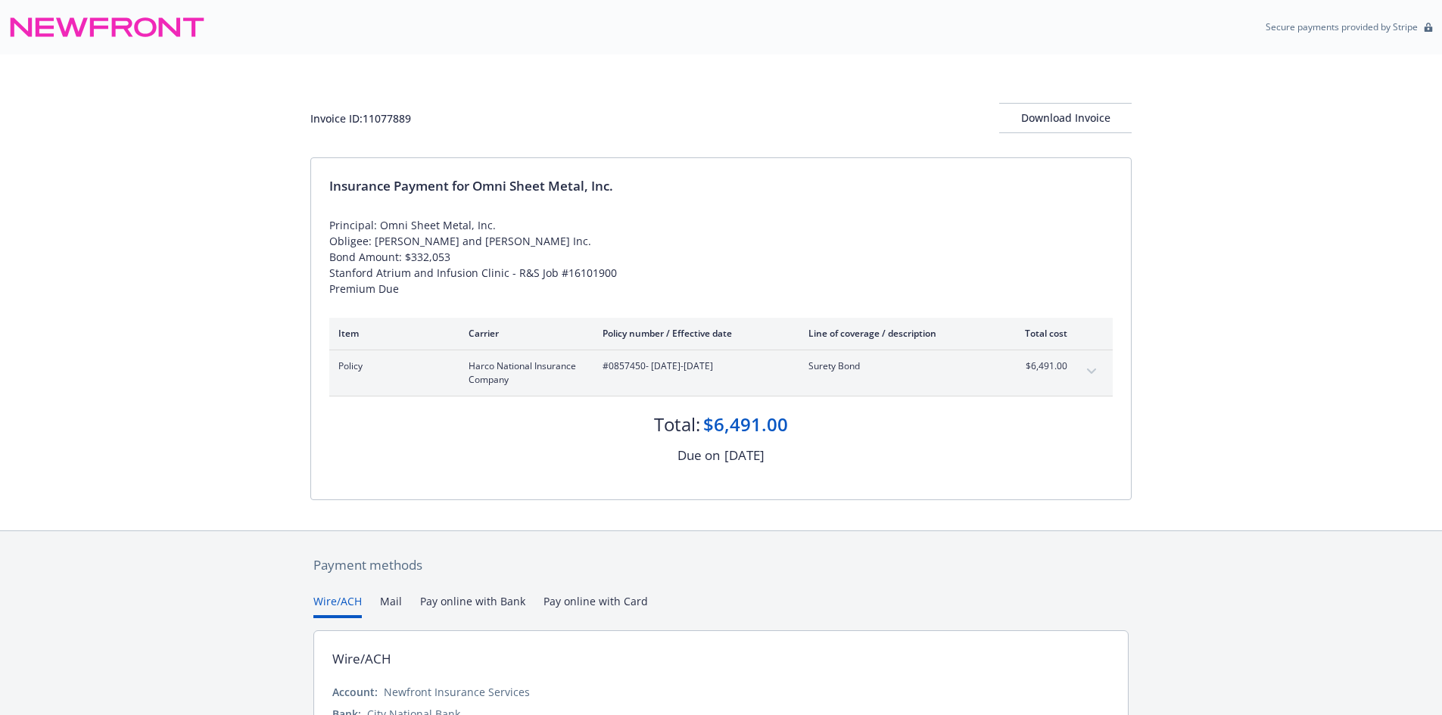
click at [629, 363] on span "#0857450 - [DATE]-[DATE]" at bounding box center [694, 367] width 182 height 14
copy span "0857450"
click at [631, 363] on span "#0857450 - [DATE]-[DATE]" at bounding box center [694, 367] width 182 height 14
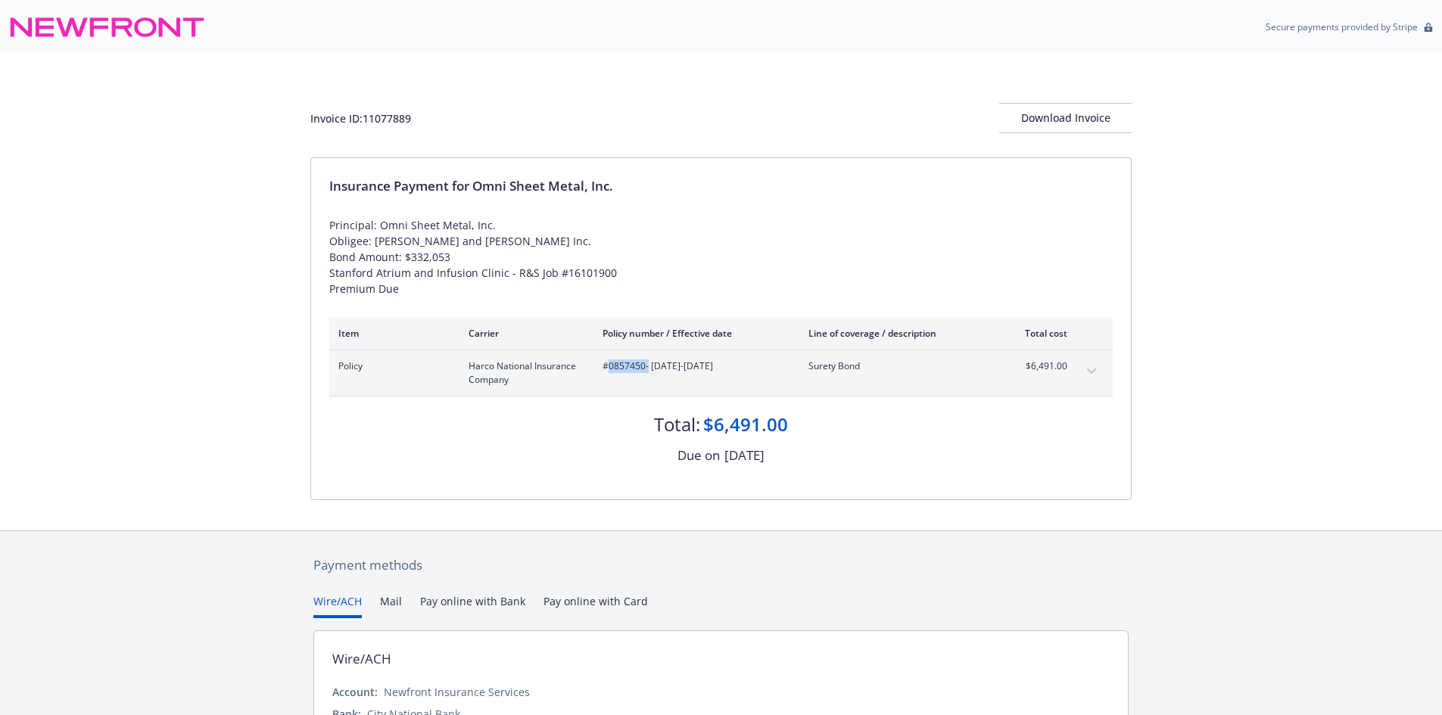
copy span "0857450"
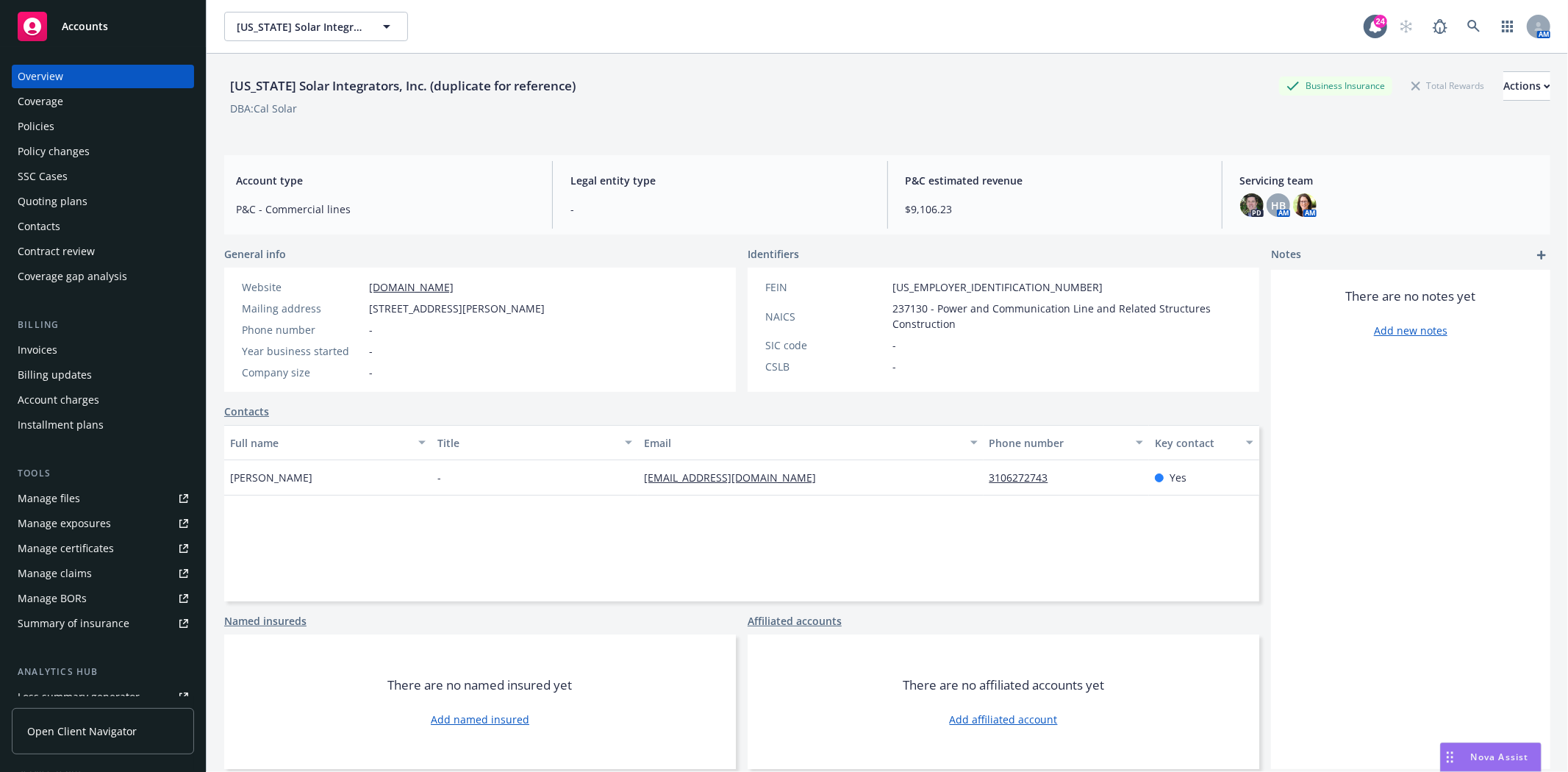
click at [60, 121] on div "Policies" at bounding box center [103, 126] width 171 height 23
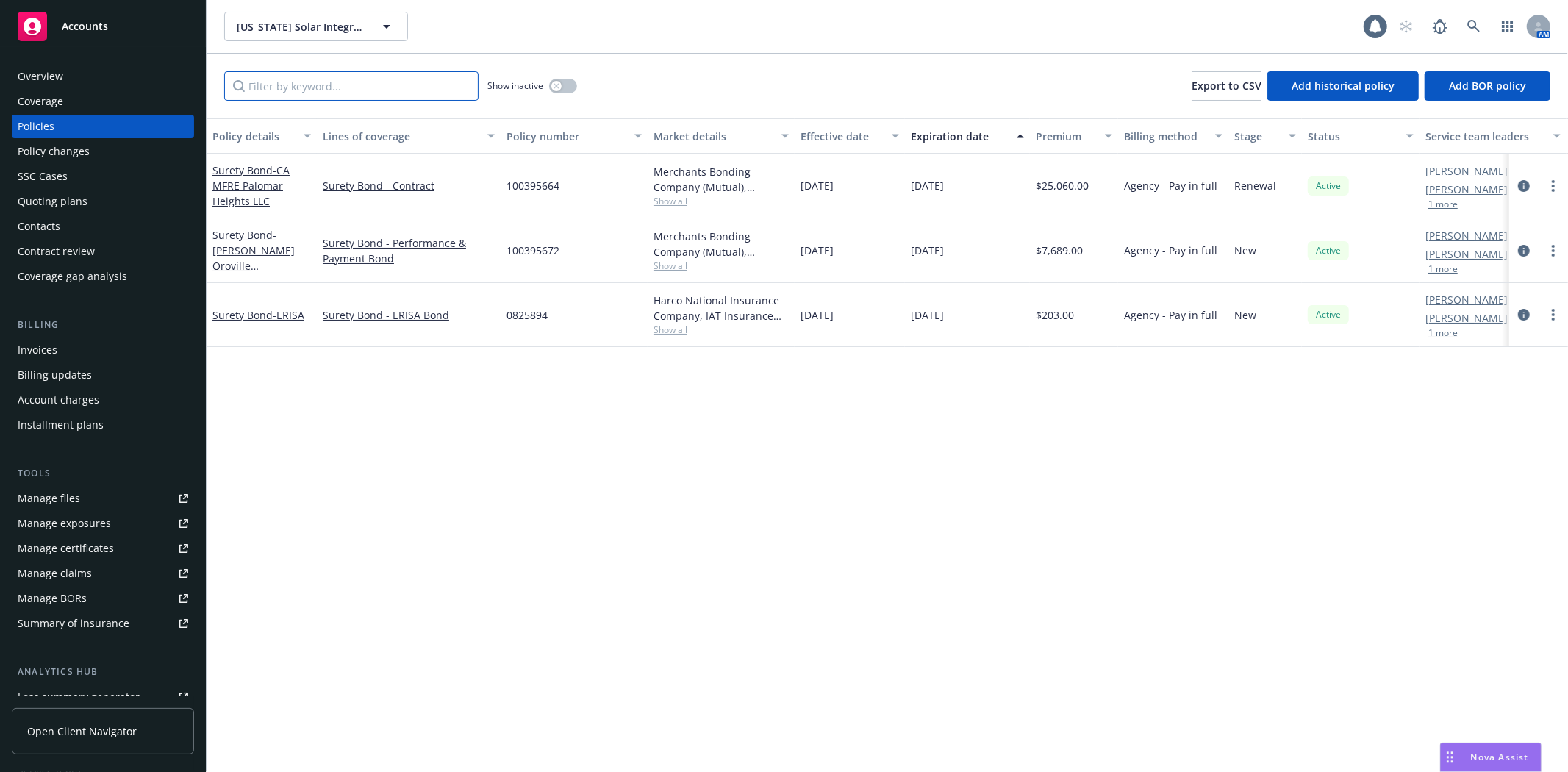
click at [284, 75] on input "Filter by keyword..." at bounding box center [351, 85] width 254 height 29
type input "0"
click at [228, 162] on div "Surety Bond - CA MFRE Palomar Heights LLC" at bounding box center [261, 185] width 98 height 47
click at [228, 164] on link "Surety Bond - CA MFRE Palomar Heights LLC" at bounding box center [250, 185] width 77 height 45
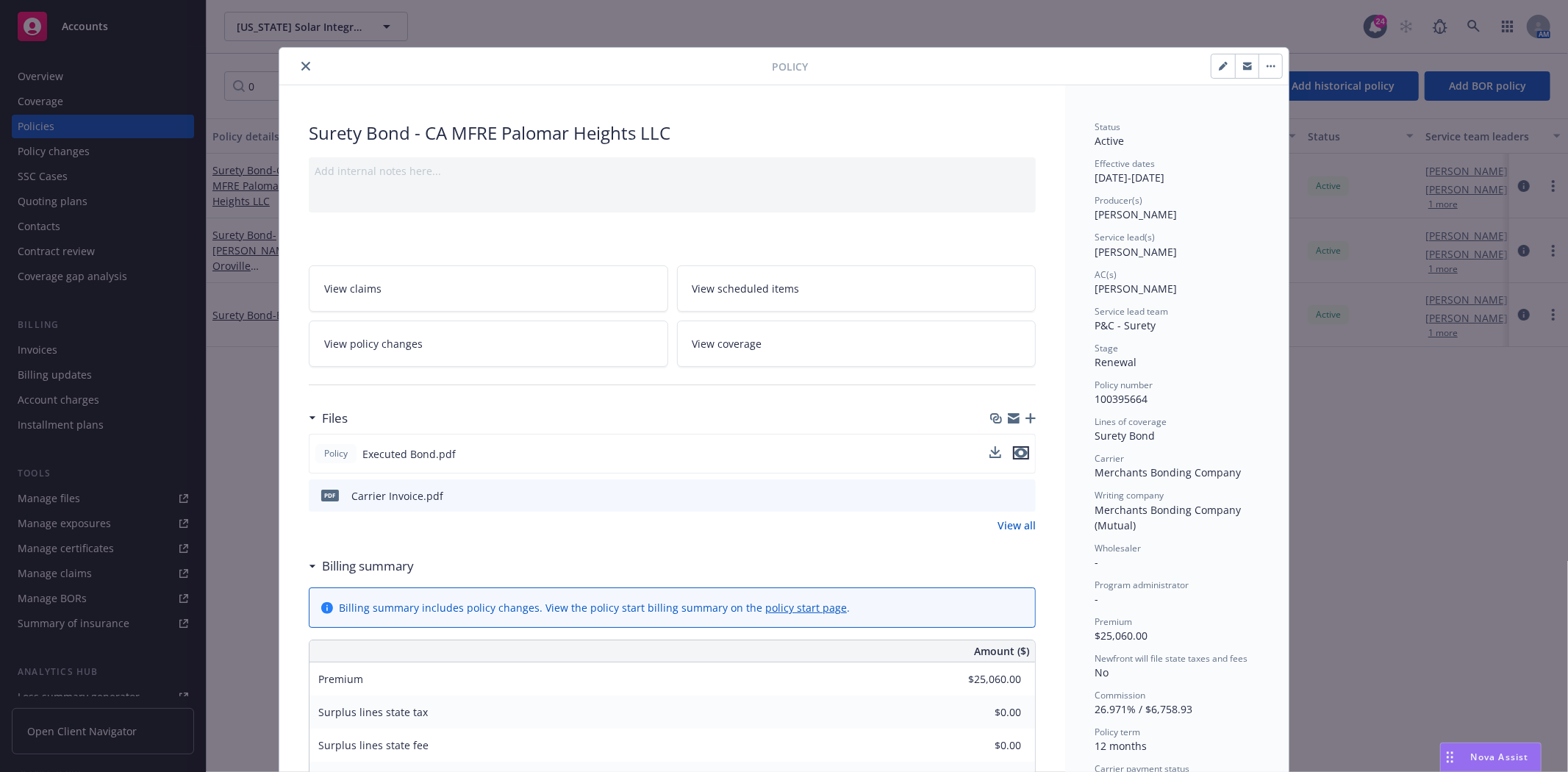
click at [1020, 448] on icon "preview file" at bounding box center [1021, 453] width 14 height 11
click at [1218, 68] on icon "button" at bounding box center [1222, 66] width 9 height 9
select select "RENEWAL"
select select "12"
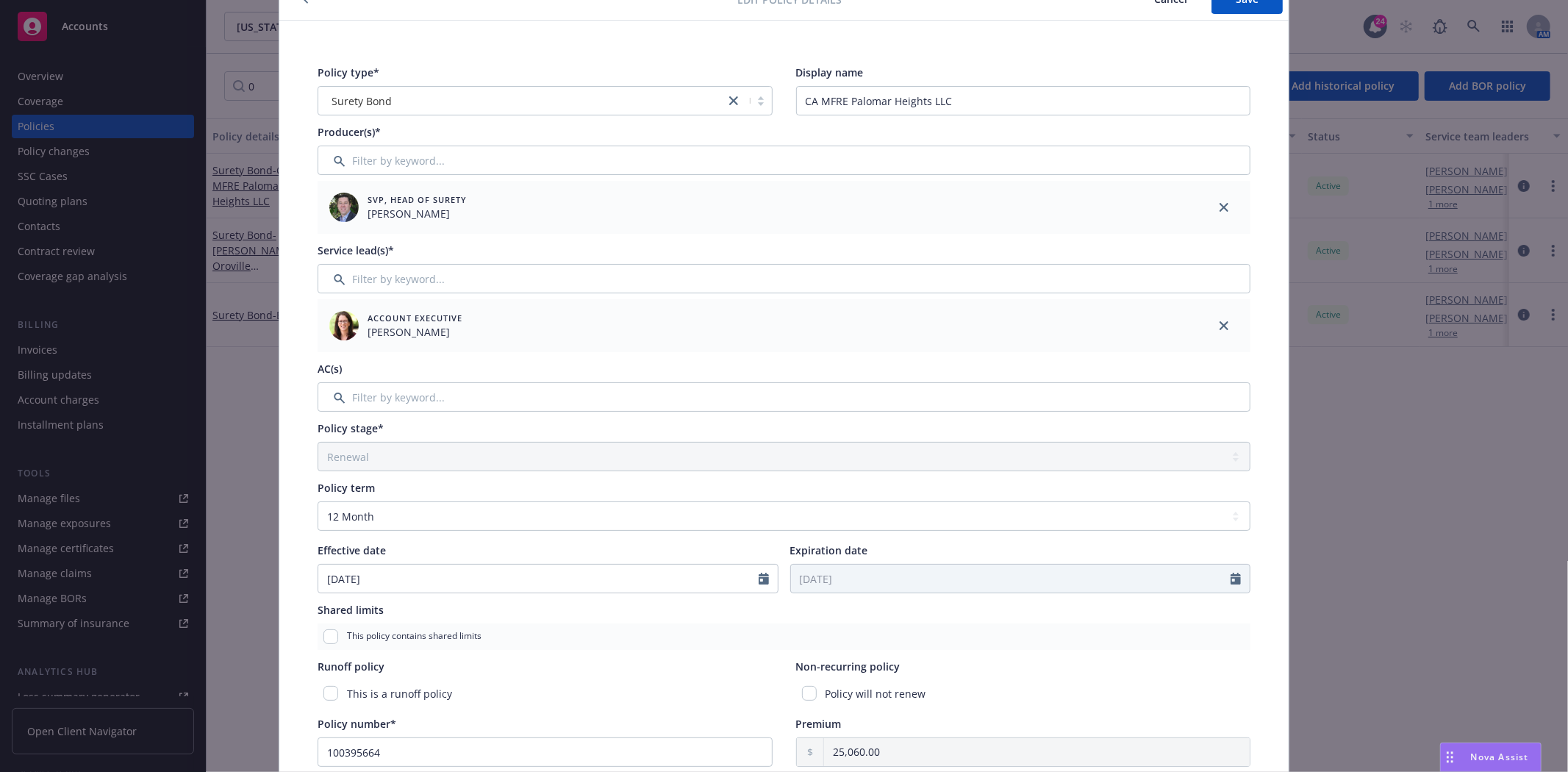
scroll to position [163, 0]
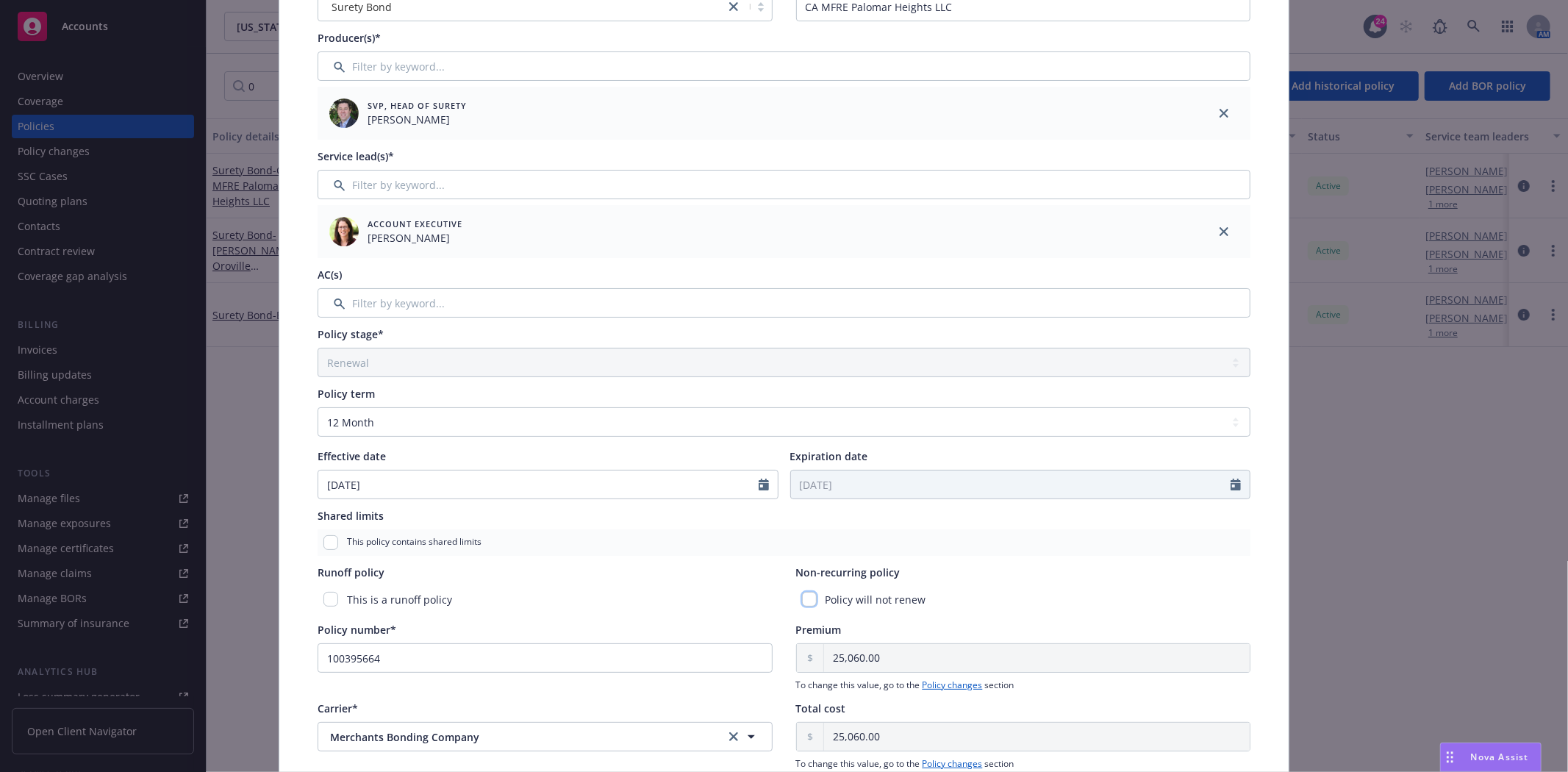
click at [803, 596] on input "checkbox" at bounding box center [809, 598] width 15 height 15
checkbox input "true"
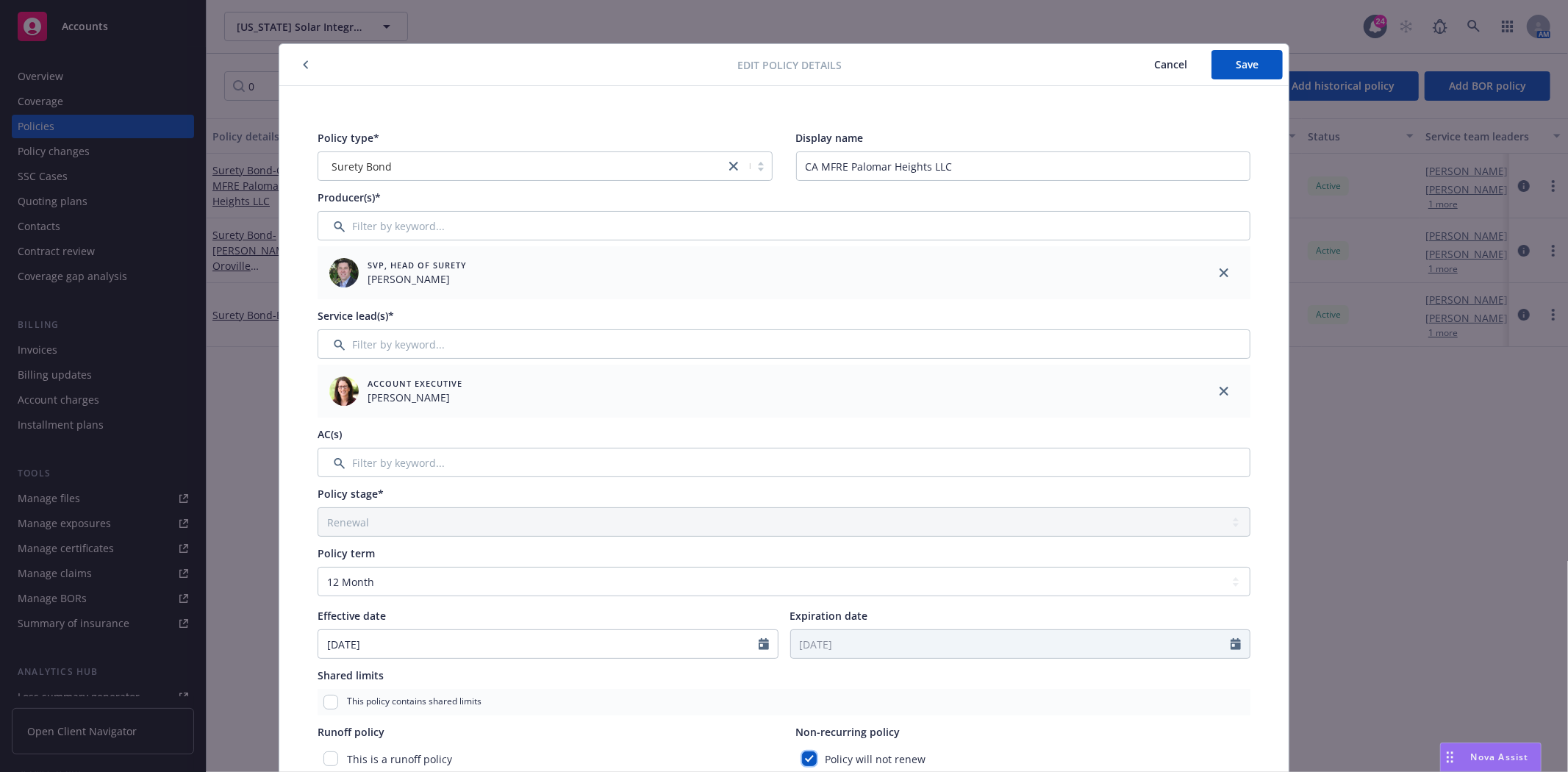
scroll to position [0, 0]
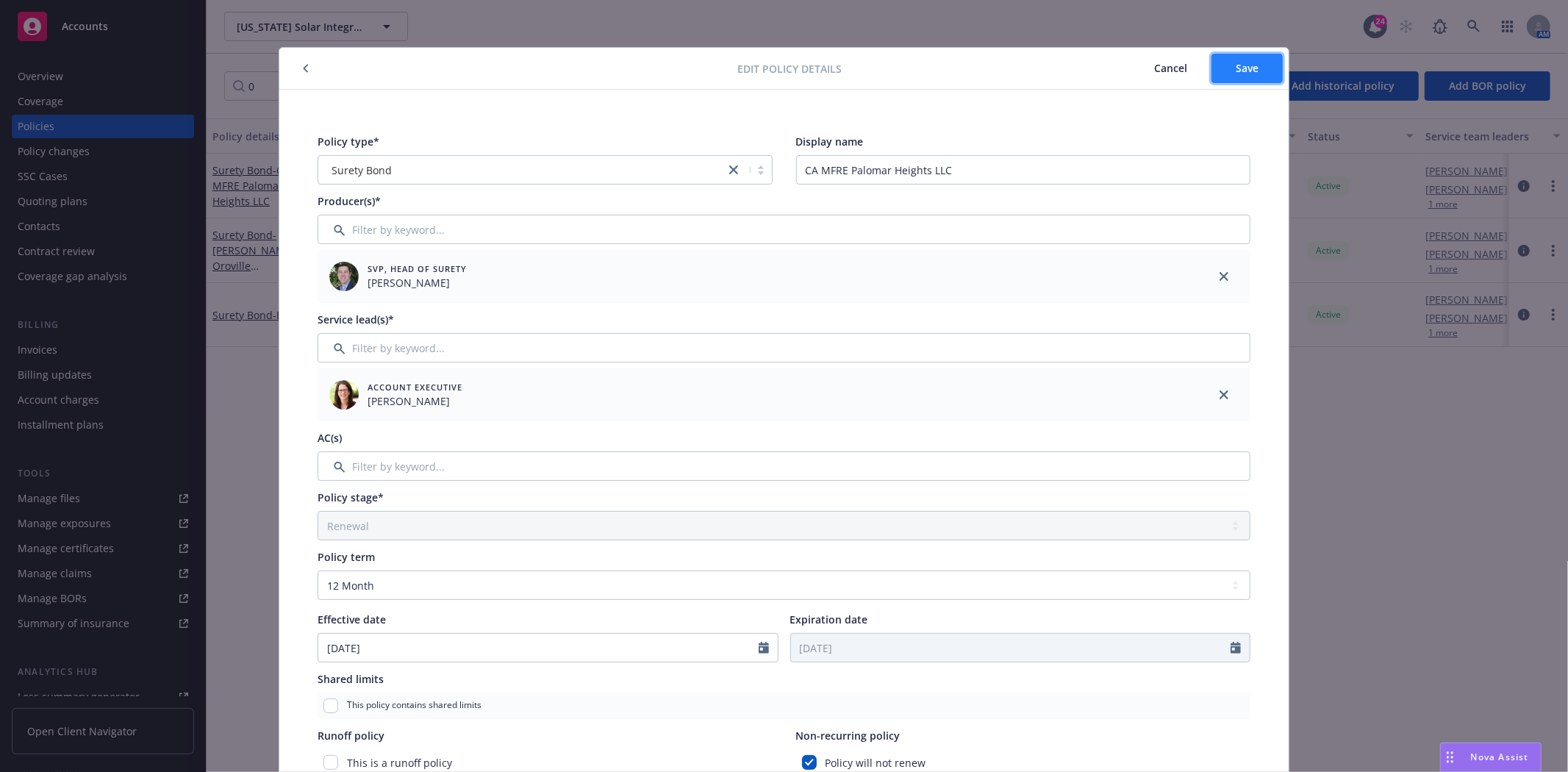
click at [1239, 77] on button "Save" at bounding box center [1247, 68] width 71 height 29
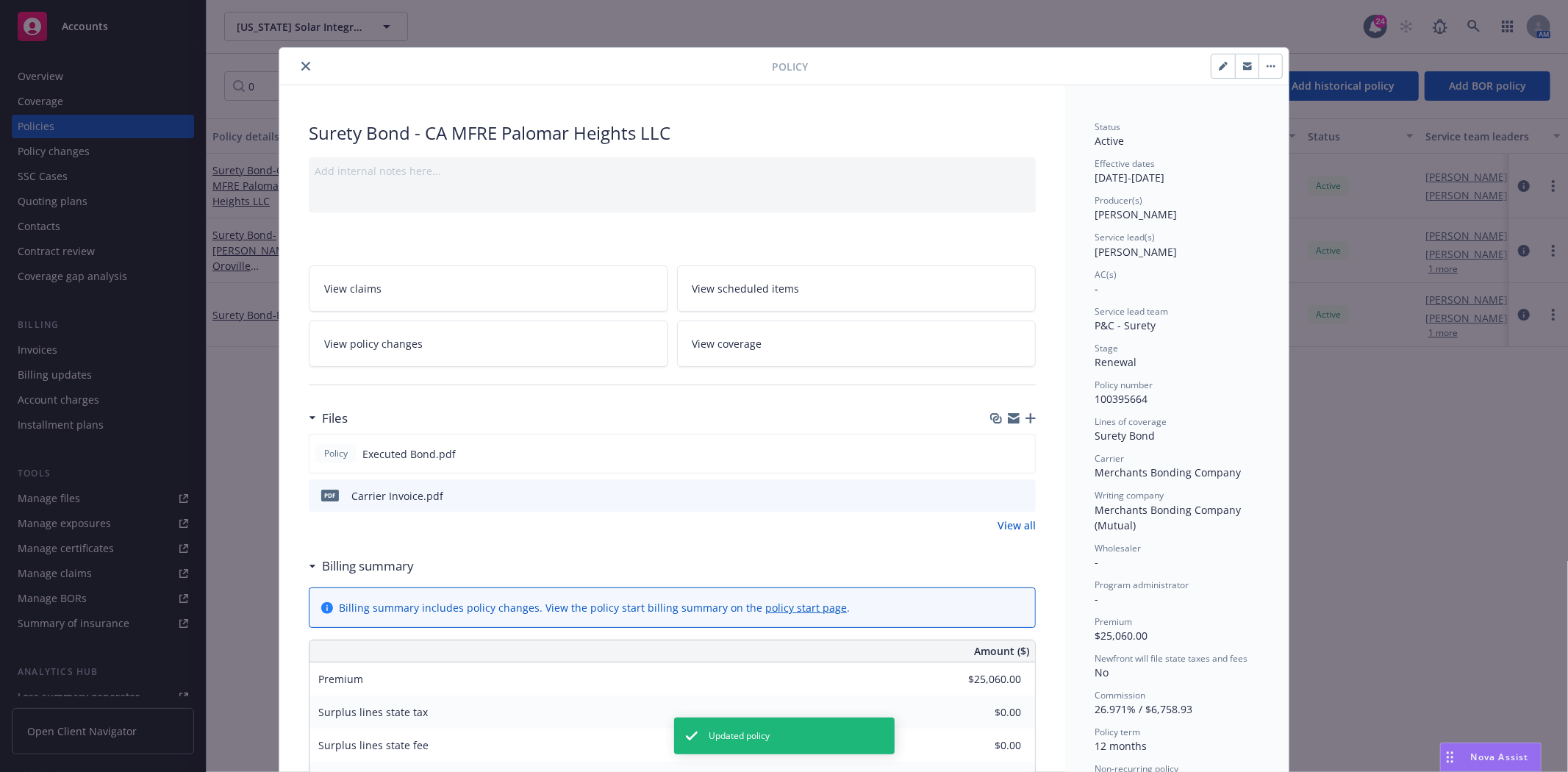
click at [297, 67] on button "close" at bounding box center [306, 66] width 17 height 17
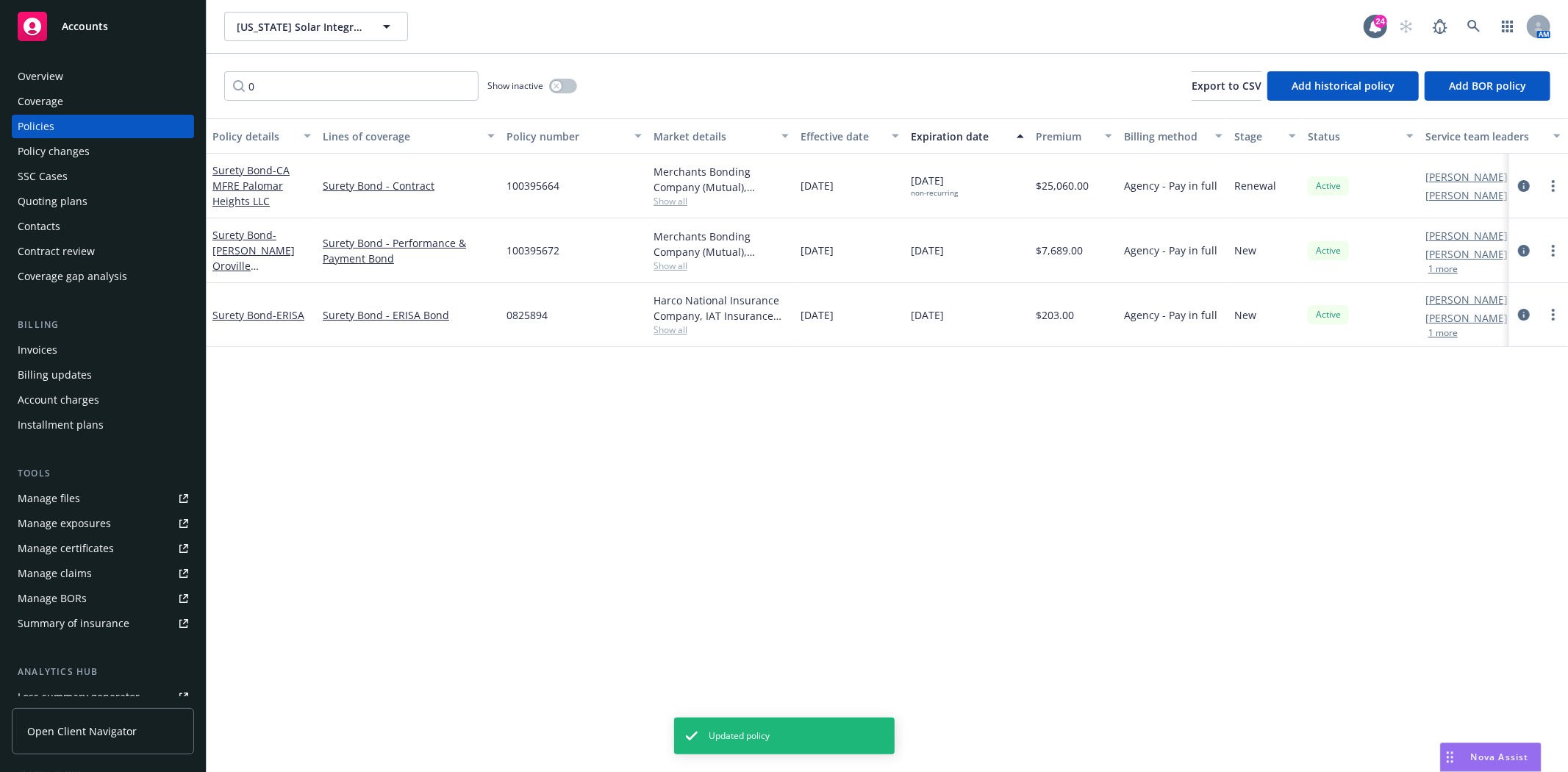
click at [64, 191] on div "Quoting plans" at bounding box center [52, 201] width 70 height 23
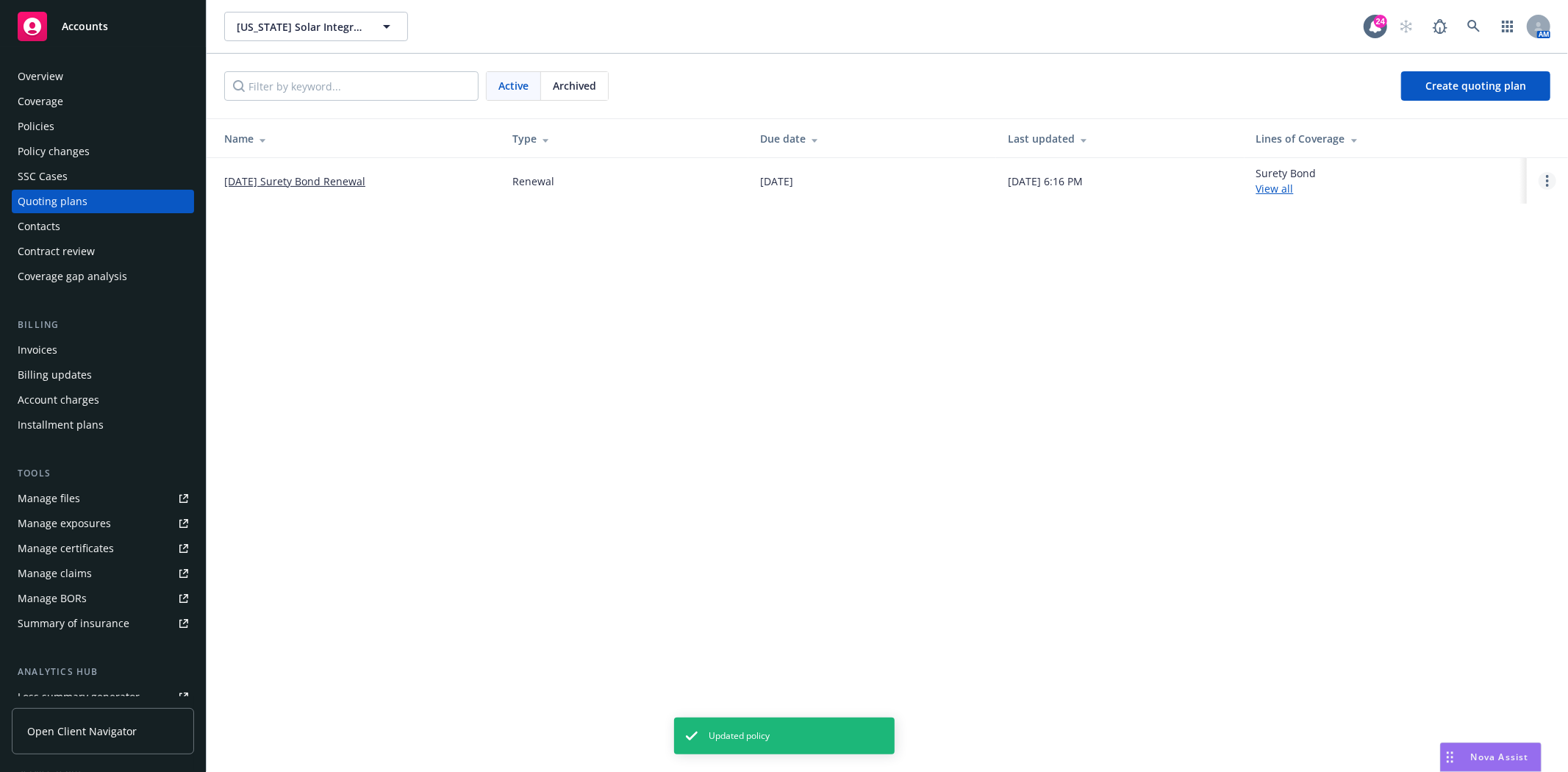
click at [1545, 179] on link "Open options" at bounding box center [1548, 181] width 17 height 17
click at [1459, 160] on link "Archive" at bounding box center [1472, 170] width 128 height 29
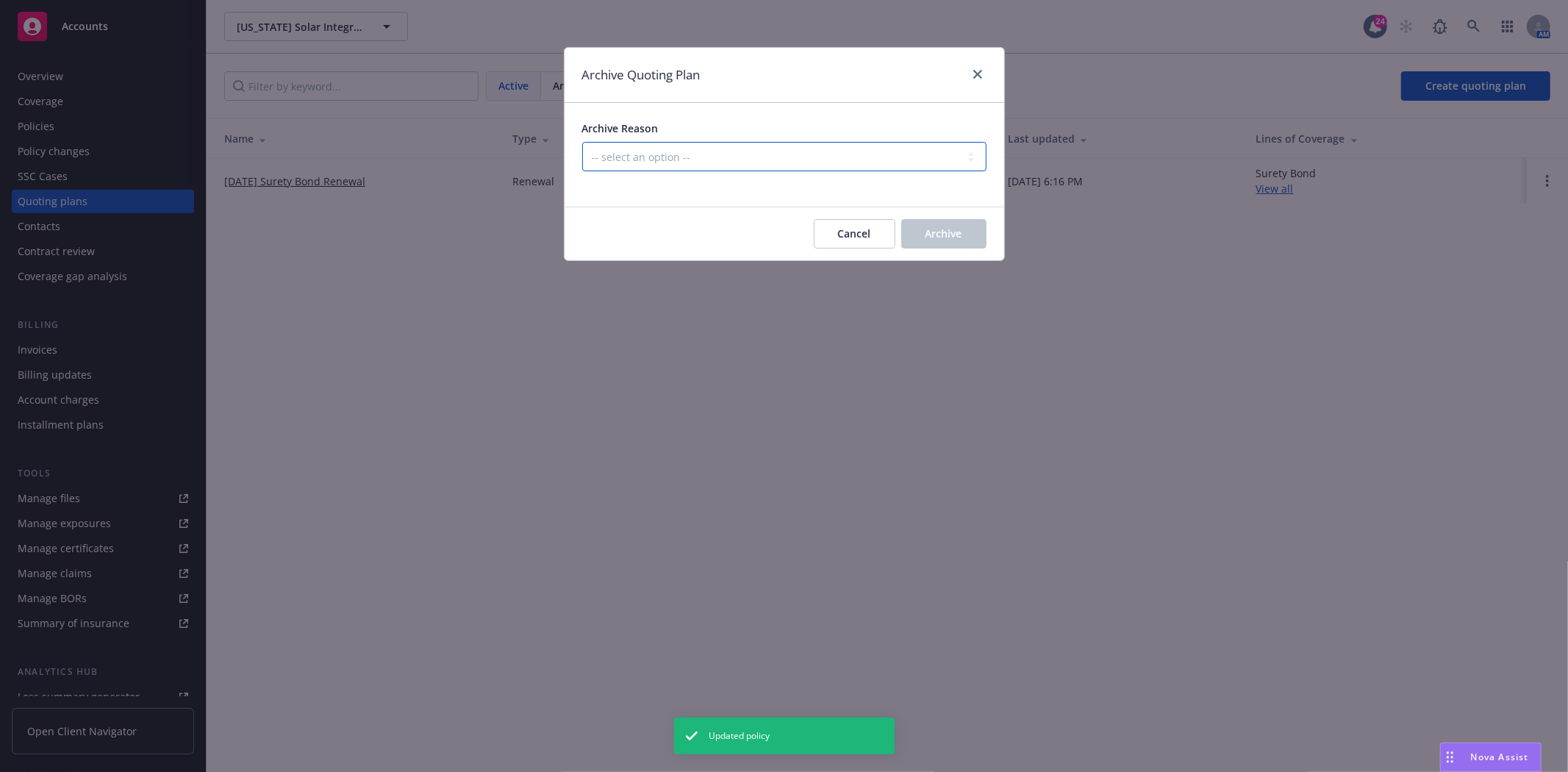
drag, startPoint x: 805, startPoint y: 151, endPoint x: 806, endPoint y: 170, distance: 19.0
click at [805, 151] on select "-- select an option -- All policies in this renewal plan are auto-renewed Creat…" at bounding box center [784, 156] width 404 height 29
select select "ARCHIVED_RENEWAL_POLICY_AUTO_RENEWED"
click at [583, 142] on select "-- select an option -- All policies in this renewal plan are auto-renewed Creat…" at bounding box center [784, 156] width 404 height 29
click at [960, 231] on span "Archive" at bounding box center [944, 233] width 37 height 14
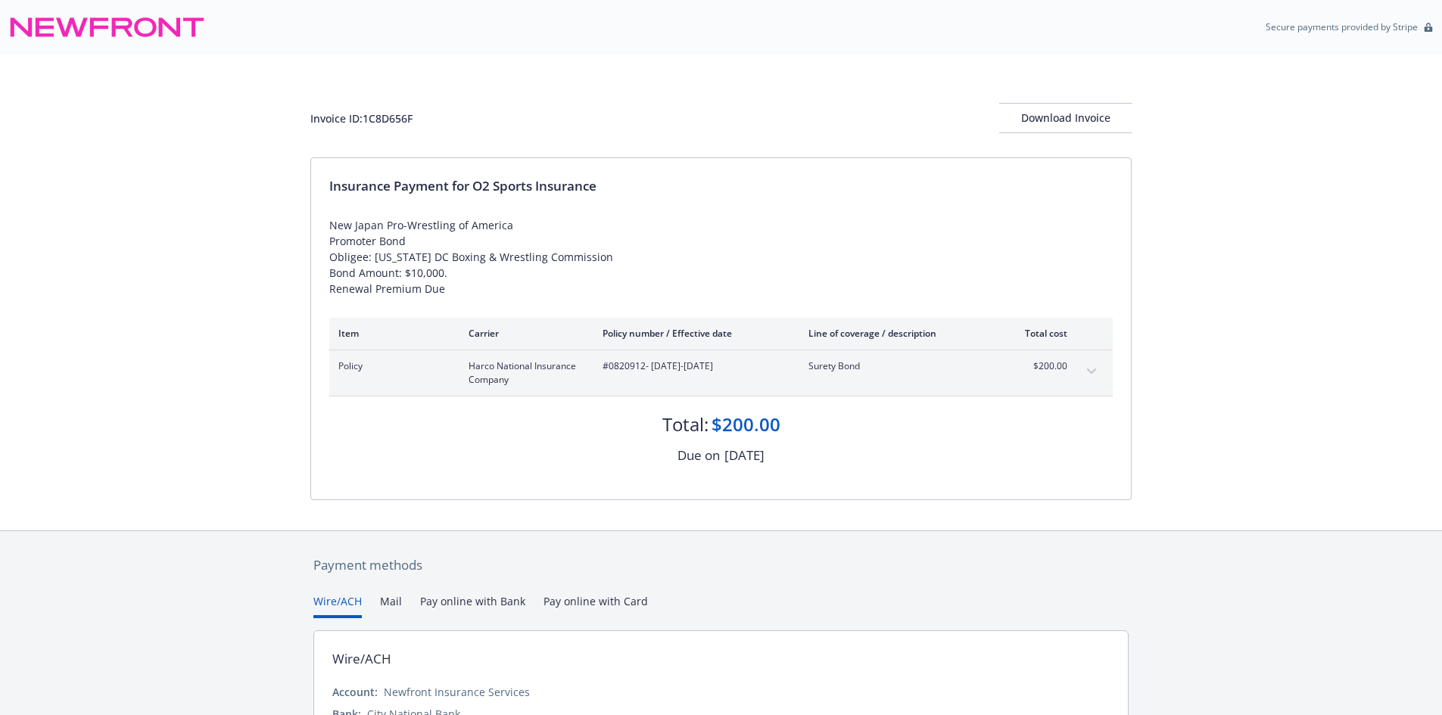
click at [385, 126] on div "Invoice ID: 1C8D656F" at bounding box center [361, 119] width 102 height 16
click at [386, 118] on div "Invoice ID: 1C8D656F" at bounding box center [361, 119] width 102 height 16
click at [411, 126] on div "Invoice ID: EDAC08B7" at bounding box center [362, 119] width 104 height 16
click at [408, 119] on div "Invoice ID: EDAC08B7" at bounding box center [362, 119] width 104 height 16
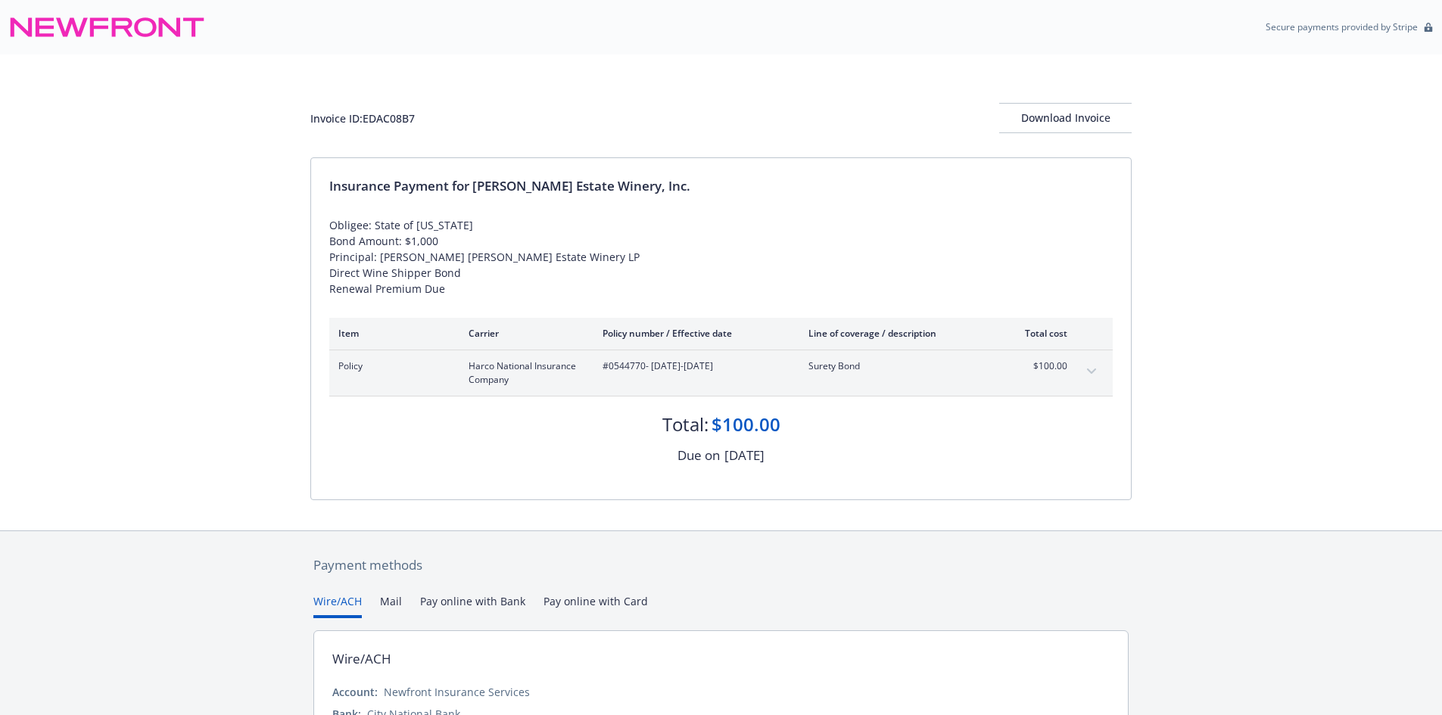
click at [403, 111] on div "Invoice ID: EDAC08B7" at bounding box center [362, 119] width 104 height 16
copy div "EDAC08B7"
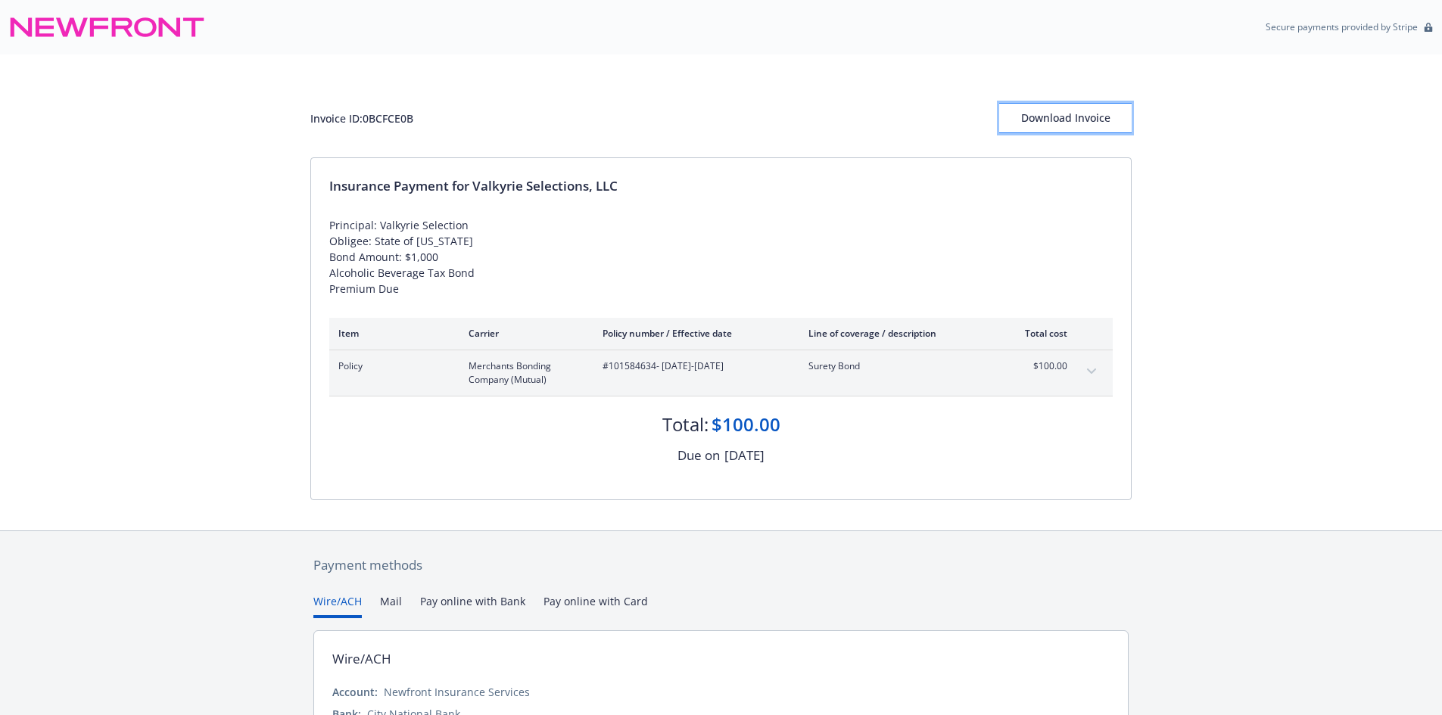
click at [1095, 113] on div "Download Invoice" at bounding box center [1065, 118] width 132 height 29
